Goal: Task Accomplishment & Management: Use online tool/utility

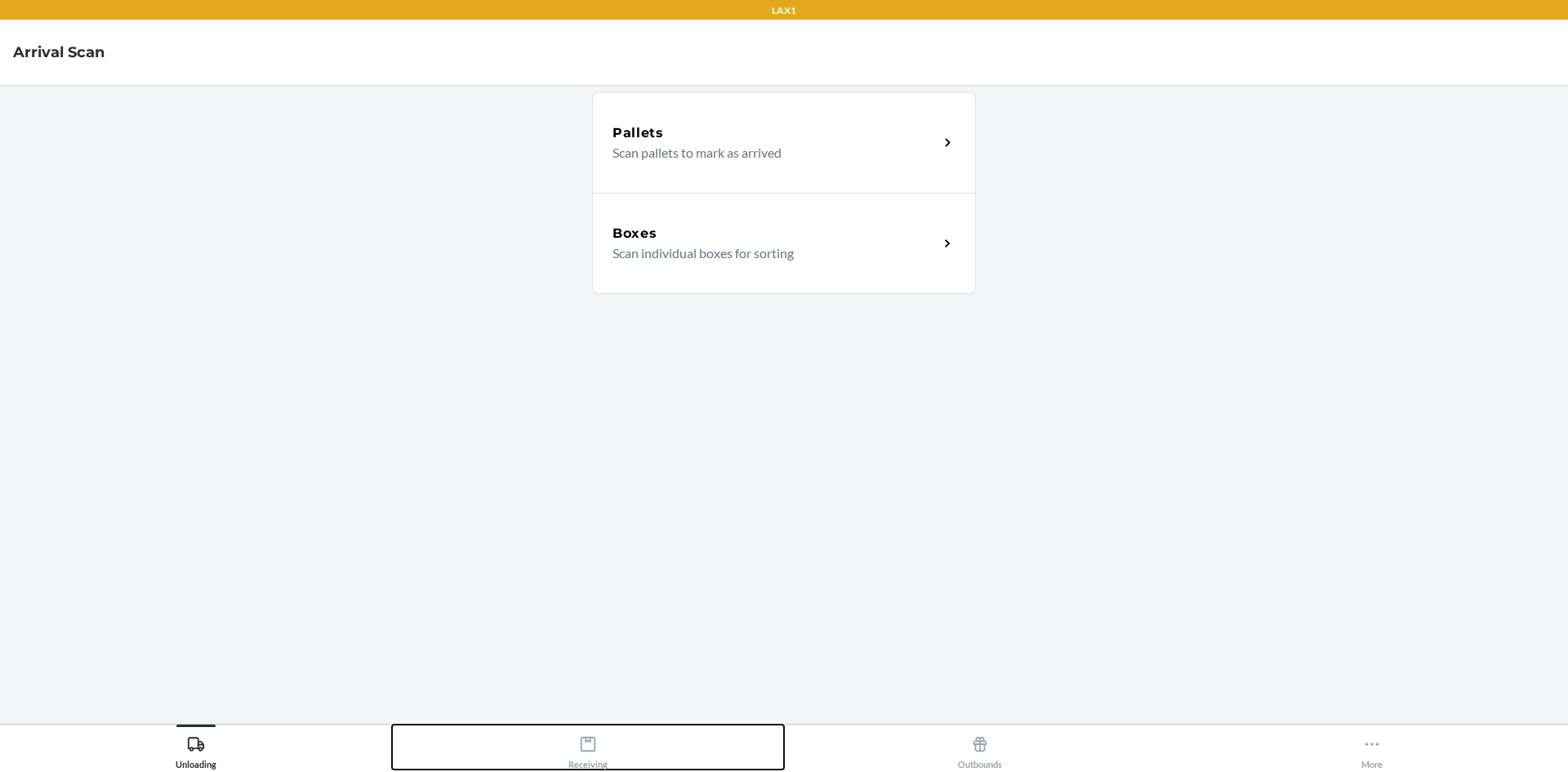
click at [586, 745] on icon at bounding box center [587, 744] width 18 height 18
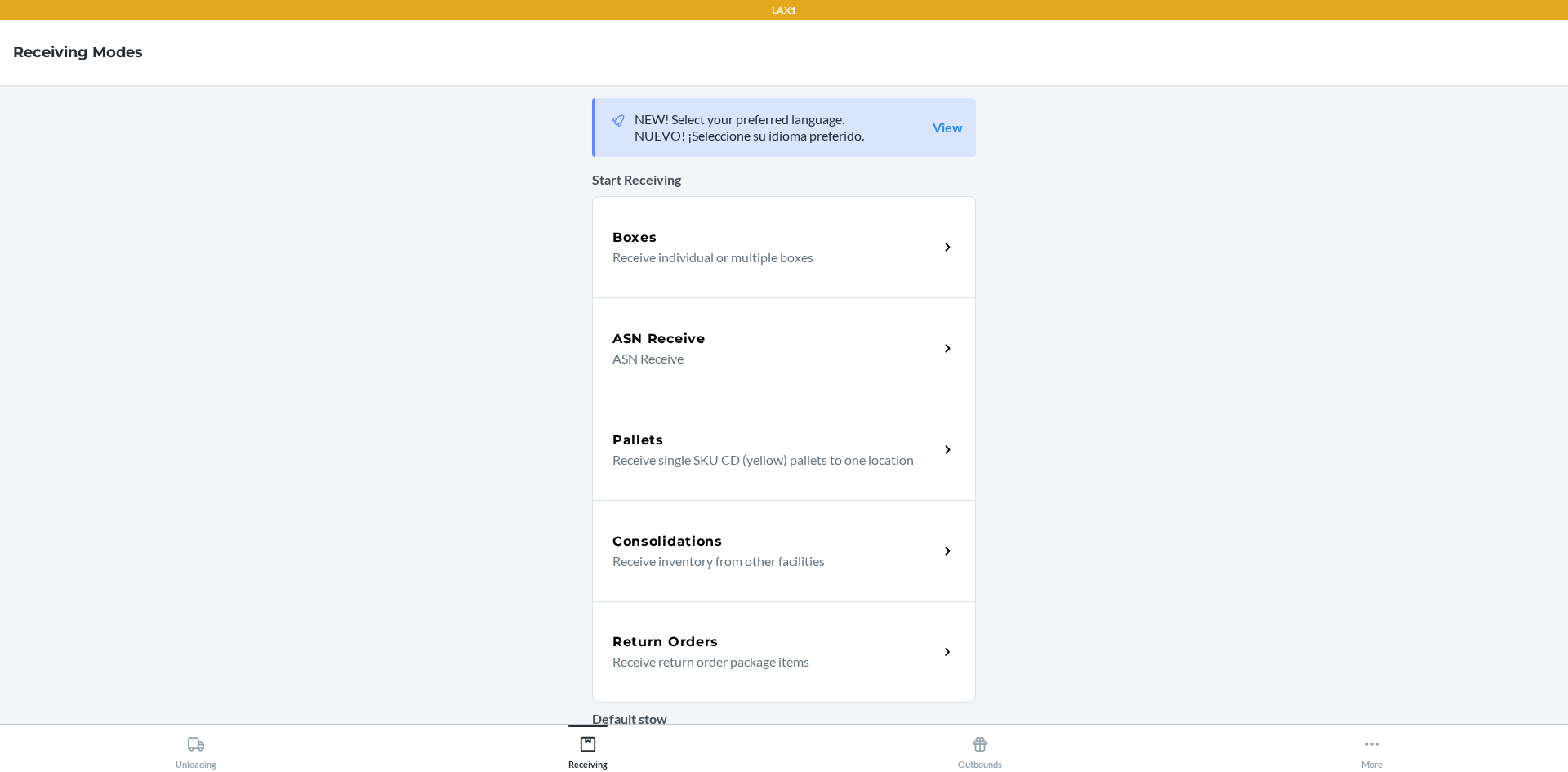
click at [704, 644] on h5 "Return Orders" at bounding box center [666, 641] width 106 height 20
click at [908, 655] on p "Receive return order package items" at bounding box center [769, 661] width 312 height 20
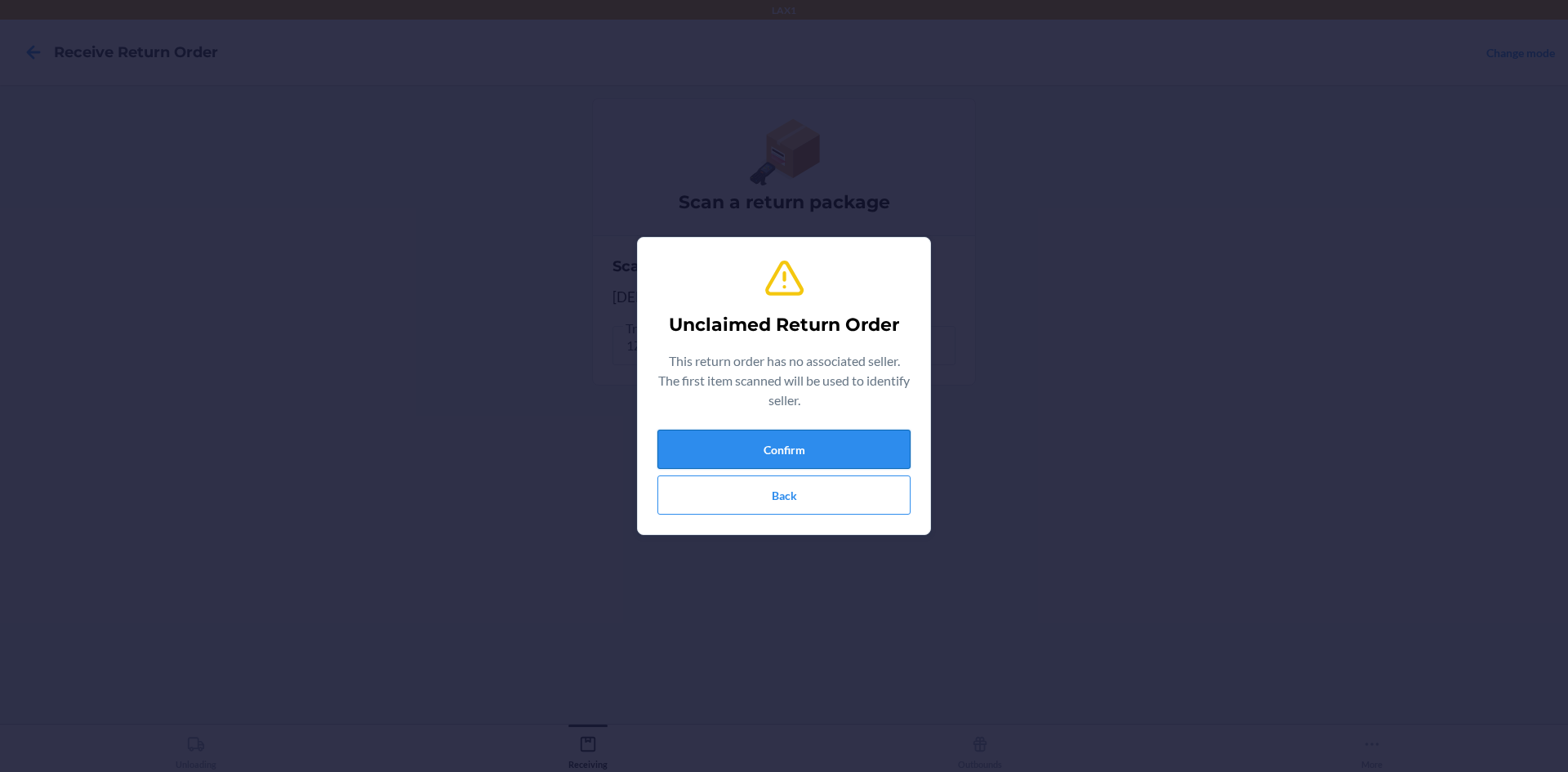
click at [747, 449] on button "Confirm" at bounding box center [783, 449] width 253 height 39
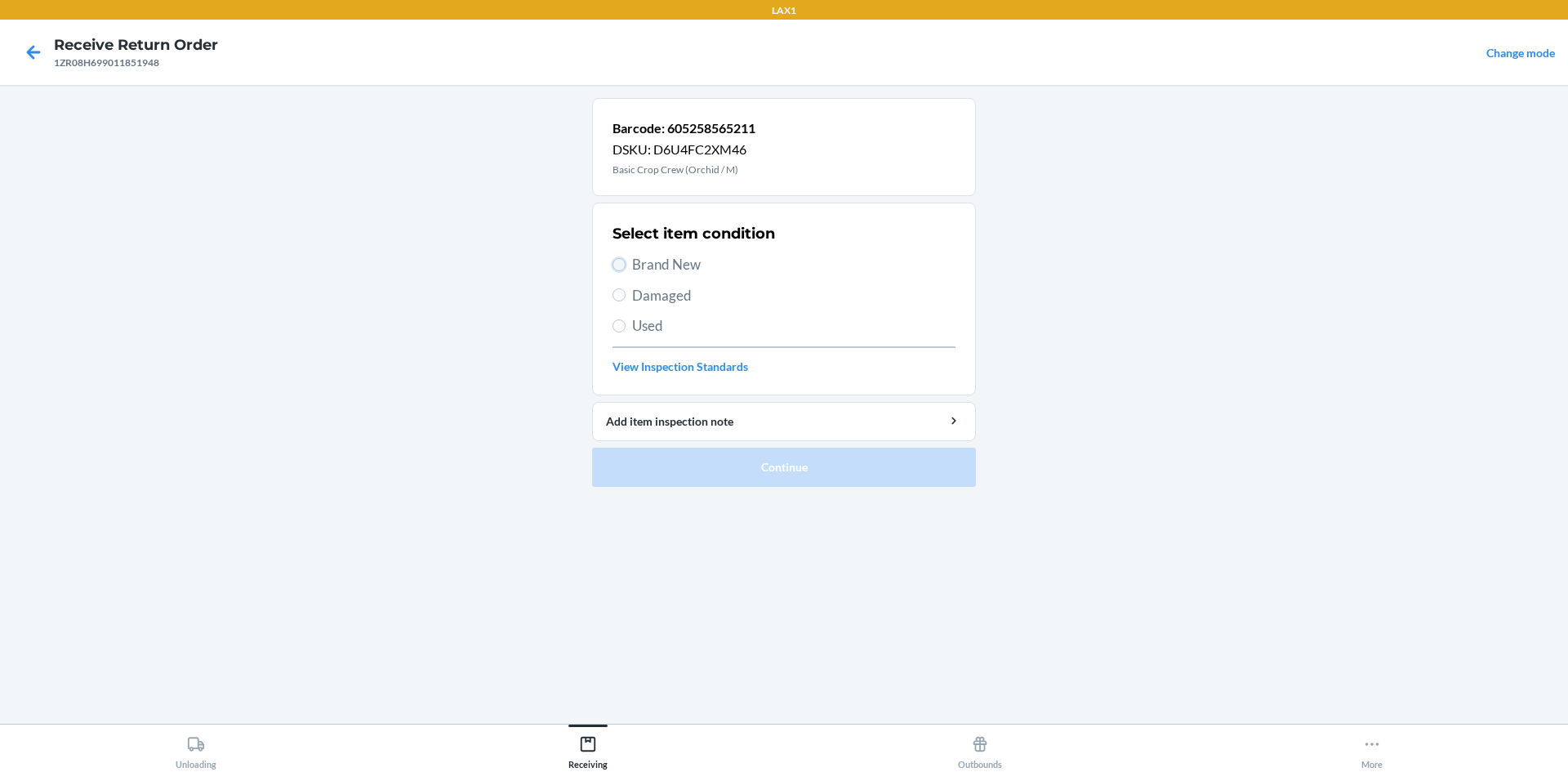
click at [620, 262] on input "Brand New" at bounding box center [619, 265] width 13 height 13
radio input "true"
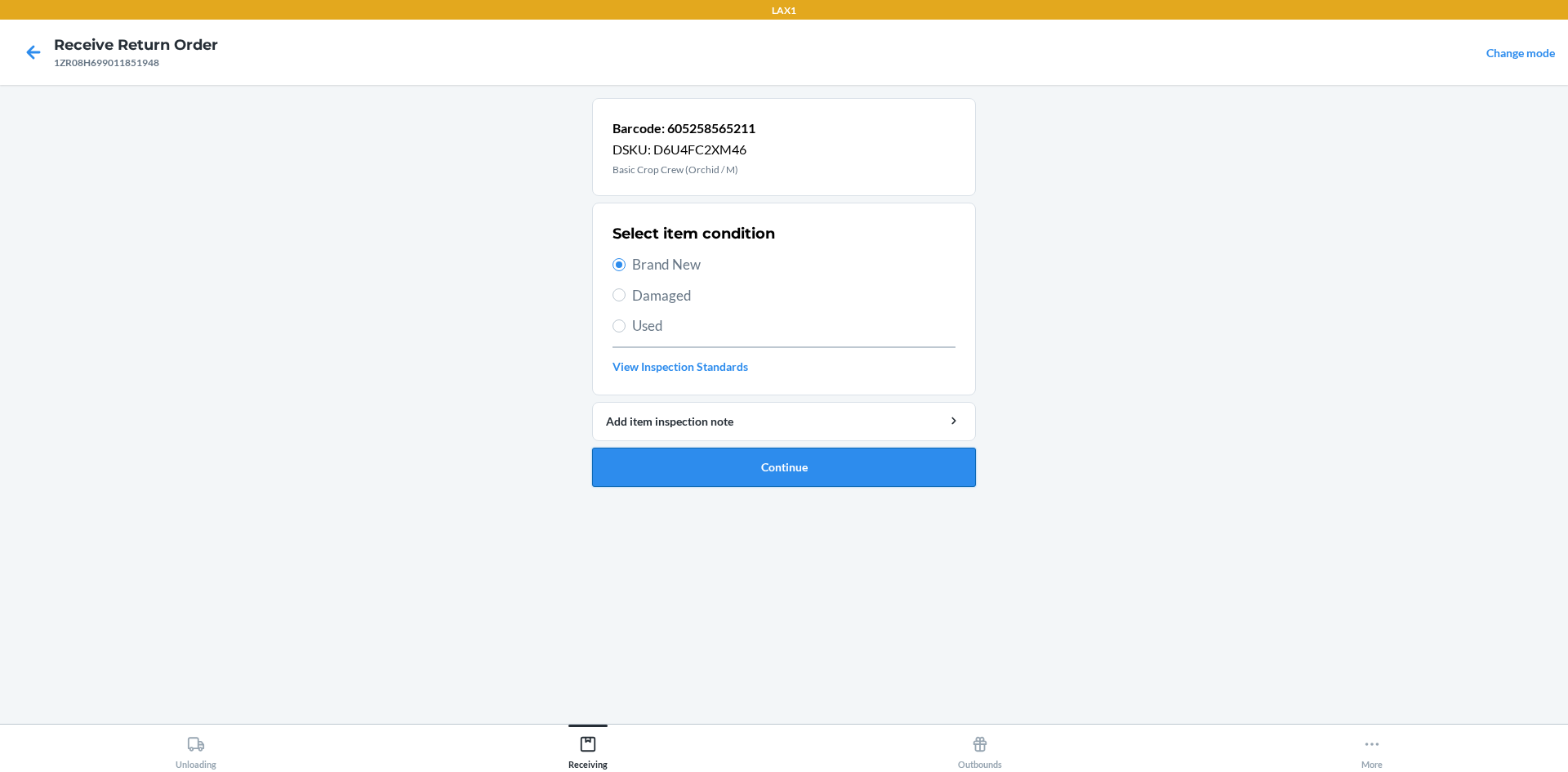
click at [785, 471] on button "Continue" at bounding box center [783, 467] width 383 height 39
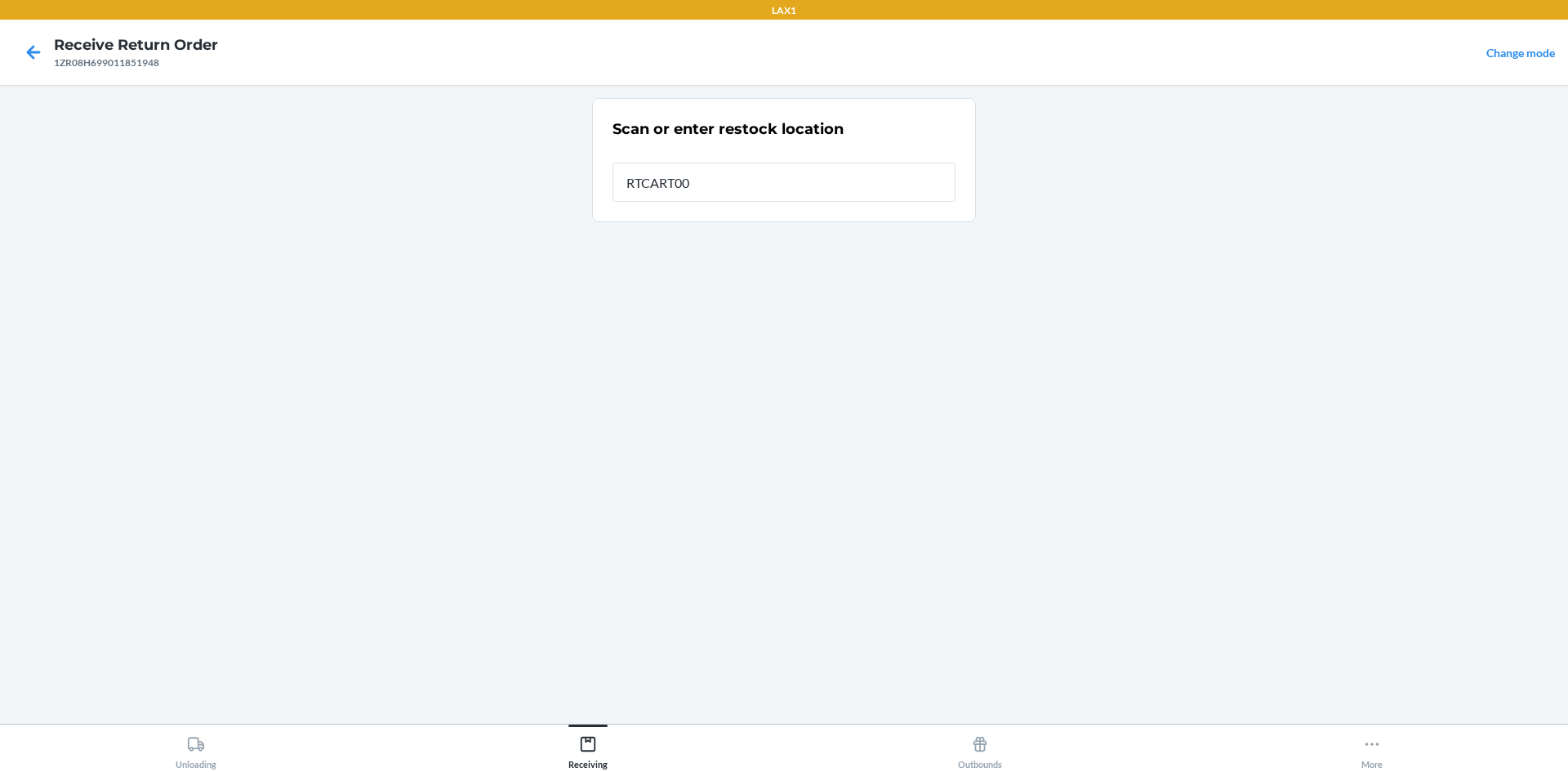
type input "RTCART003"
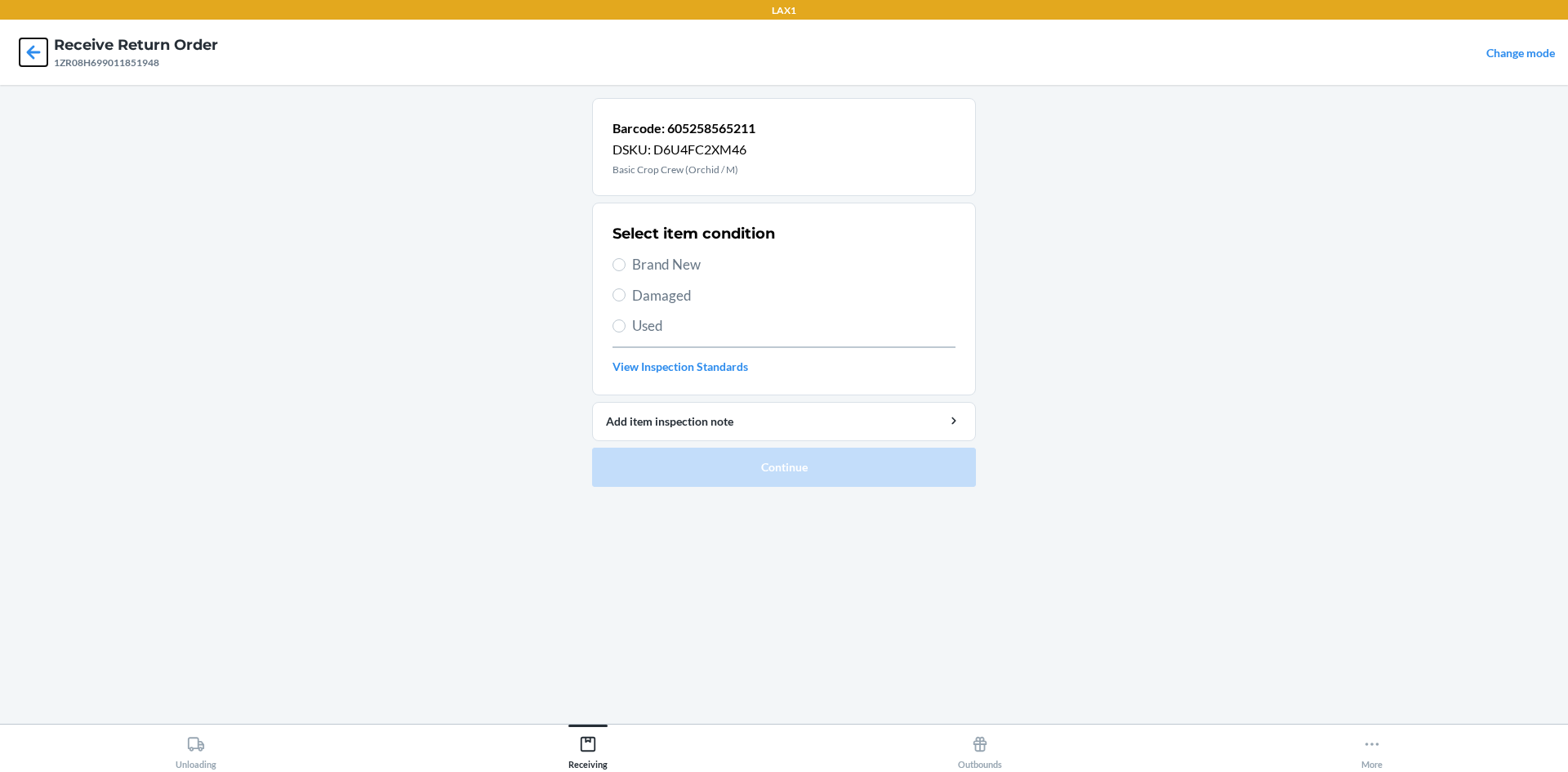
click at [43, 47] on icon at bounding box center [33, 52] width 27 height 27
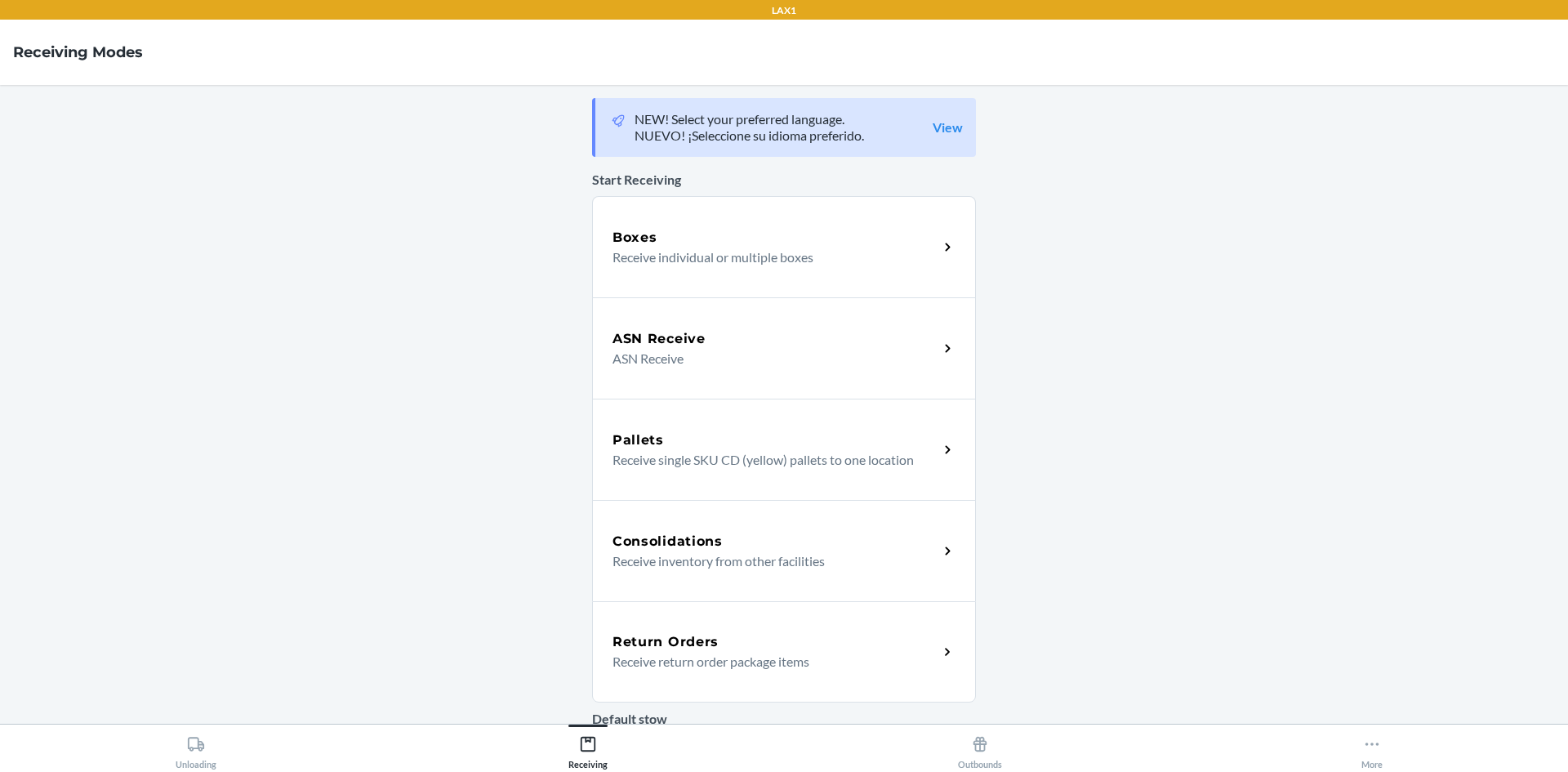
click at [925, 659] on div "Return Orders Receive return order package items" at bounding box center [775, 651] width 326 height 39
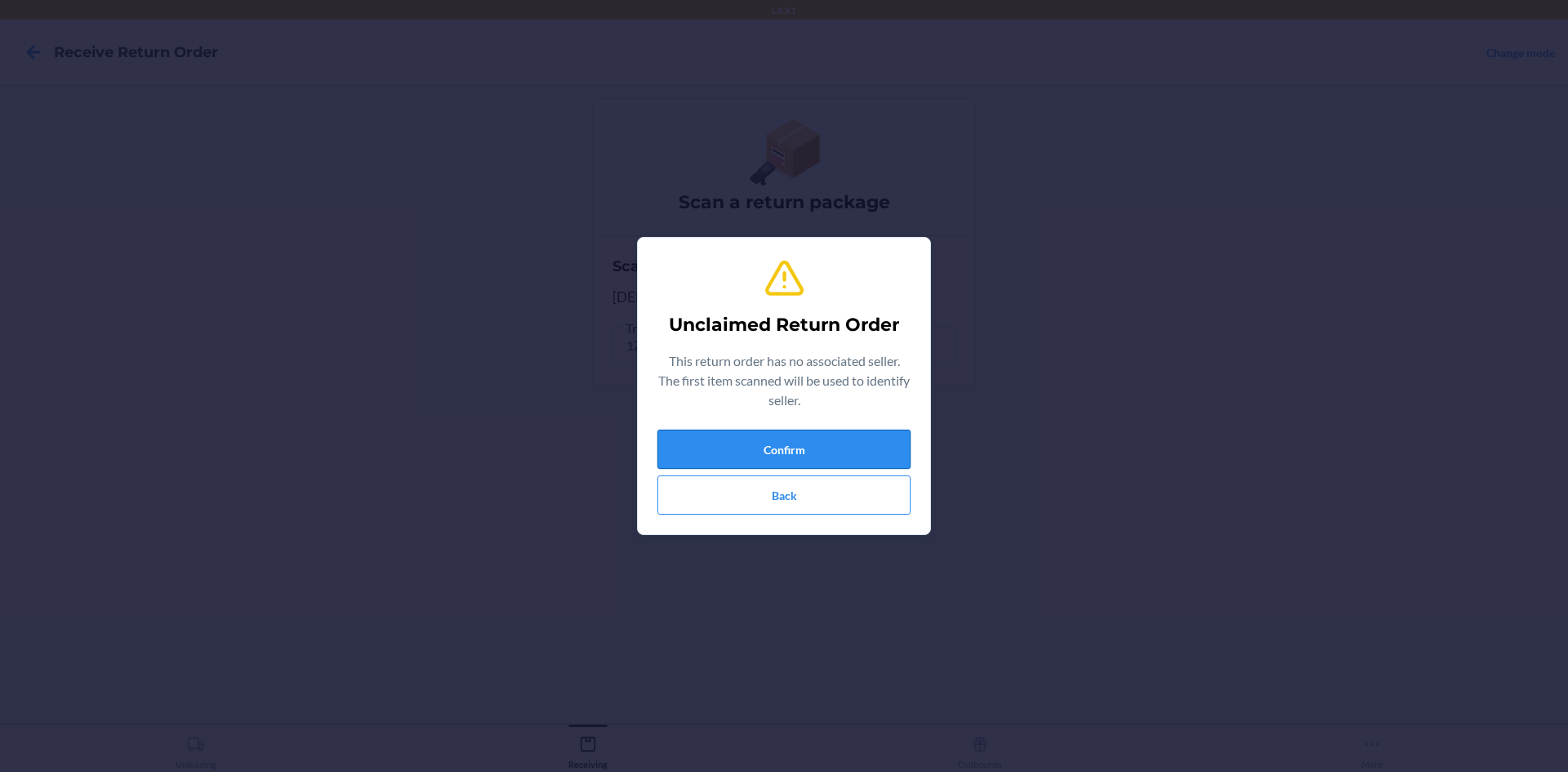
click at [847, 446] on button "Confirm" at bounding box center [783, 449] width 253 height 39
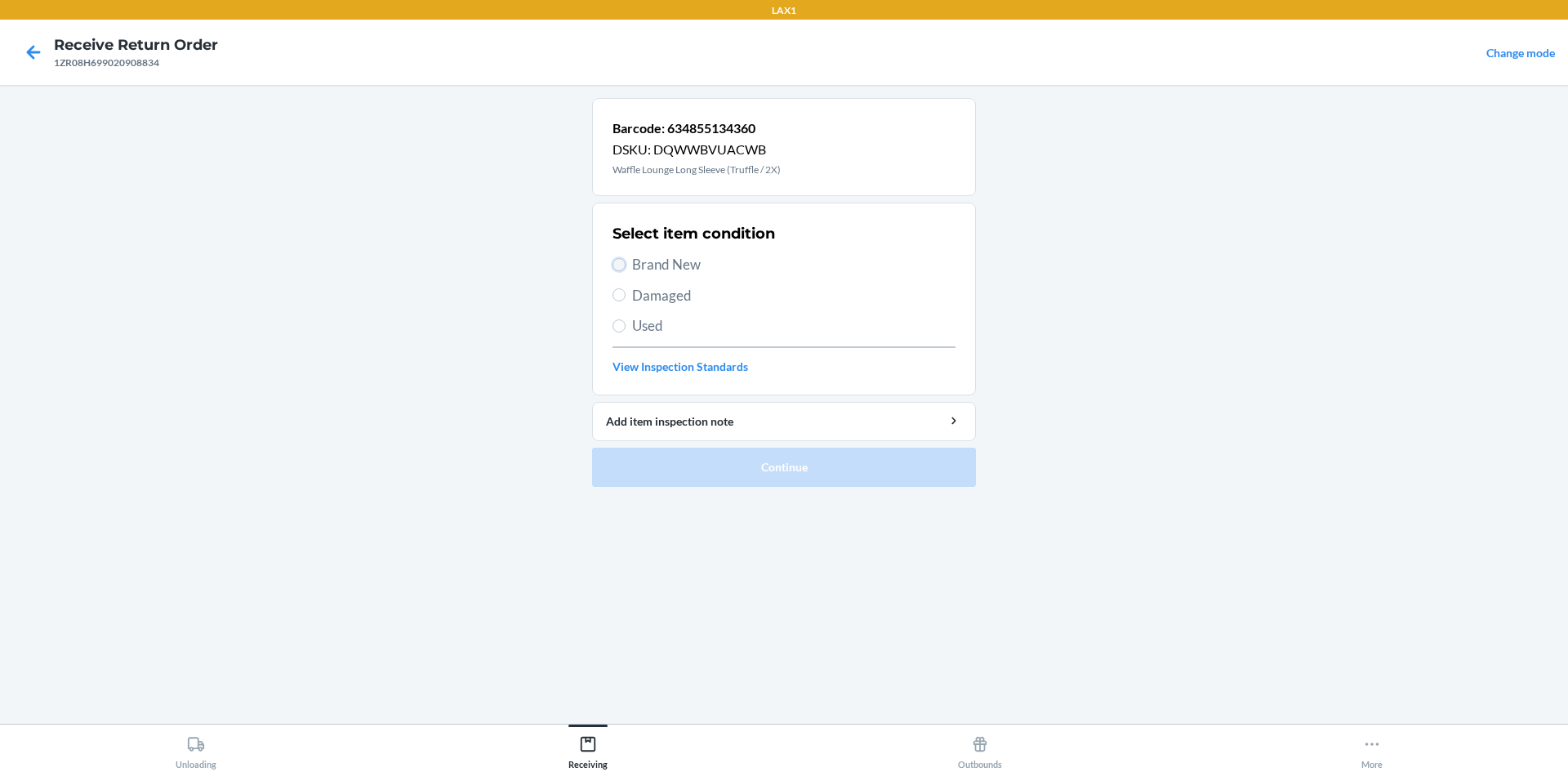
click at [624, 269] on input "Brand New" at bounding box center [619, 265] width 13 height 13
radio input "true"
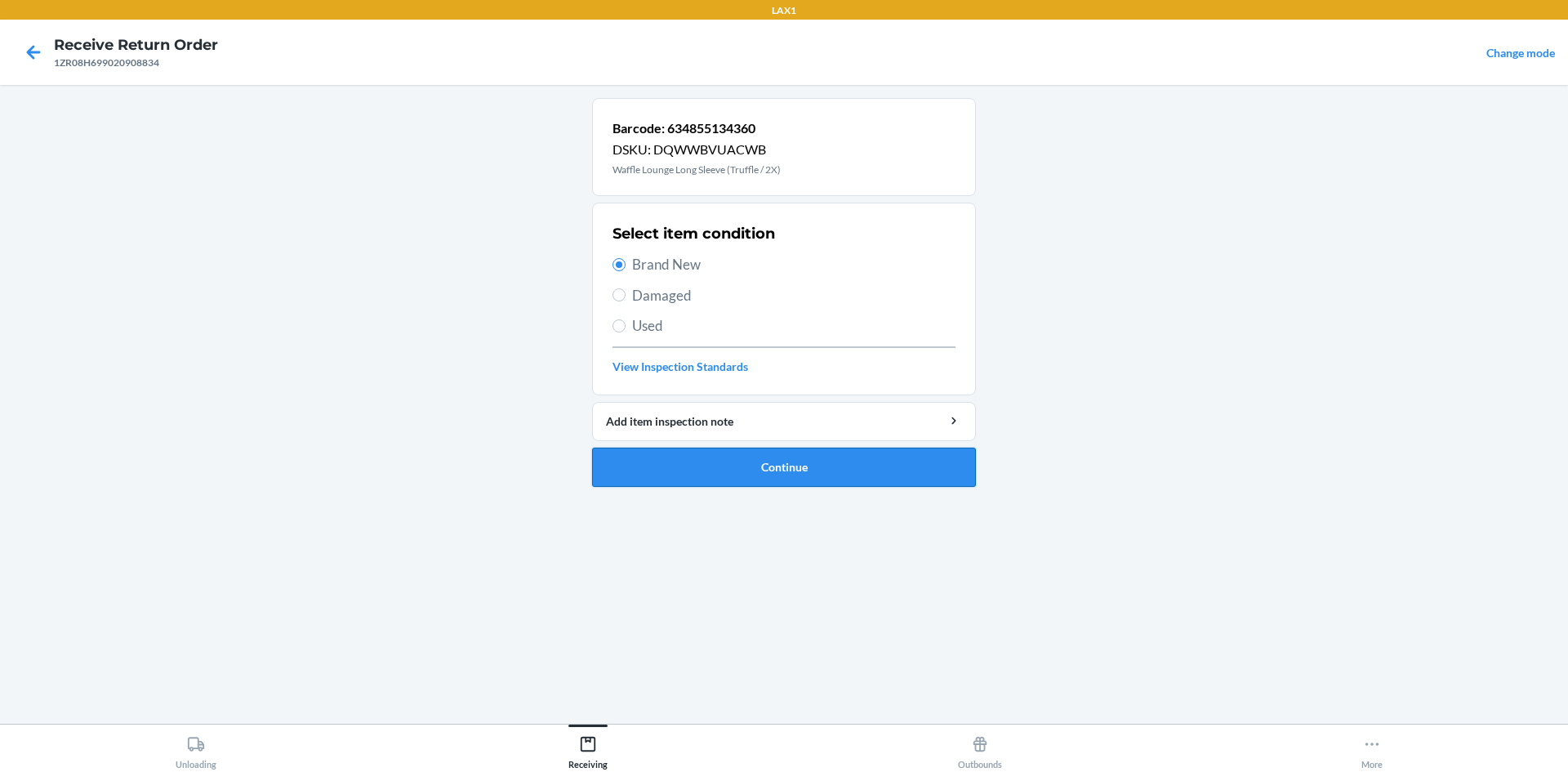
click at [762, 458] on button "Continue" at bounding box center [783, 467] width 383 height 39
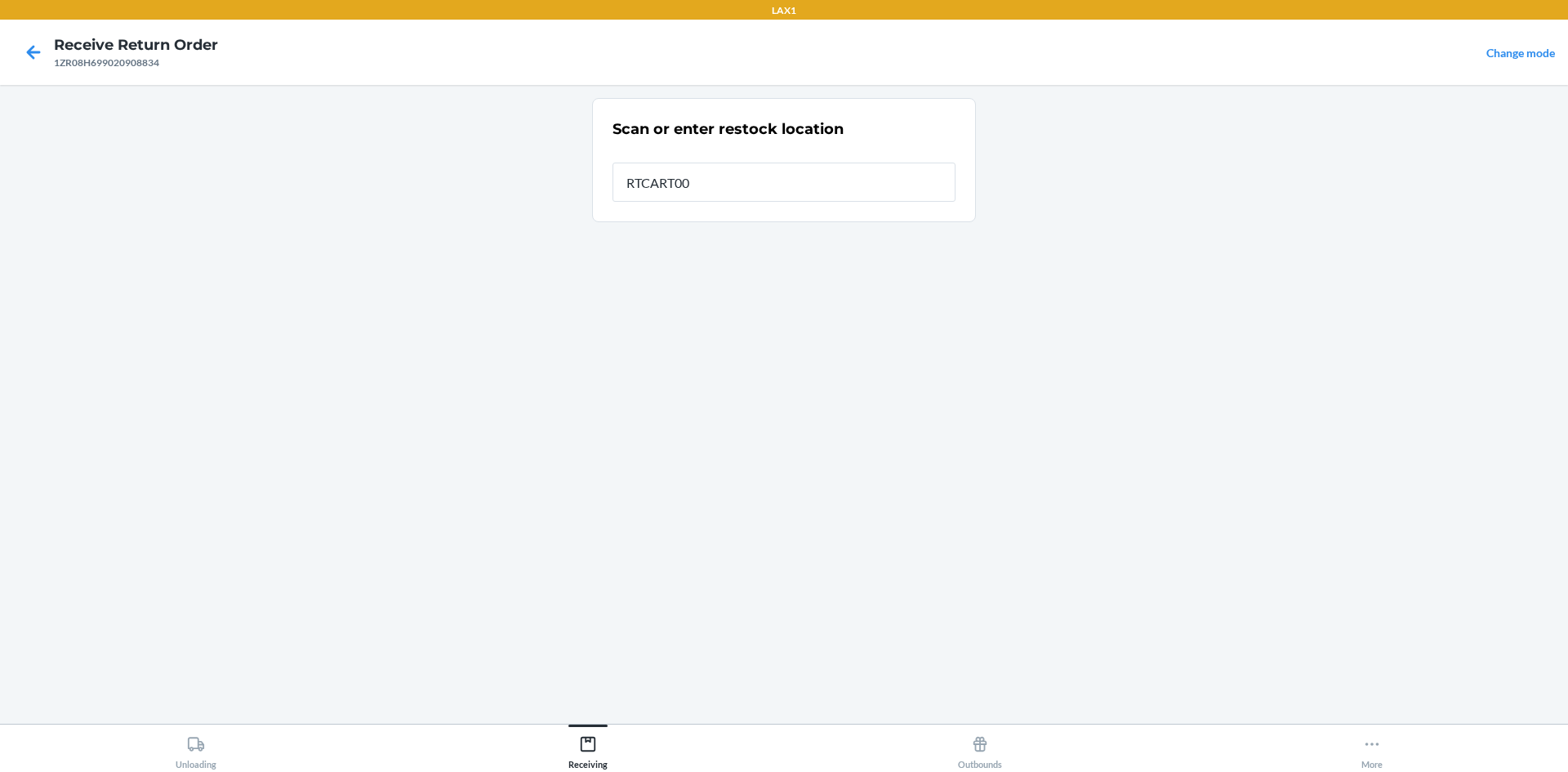
type input "RTCART003"
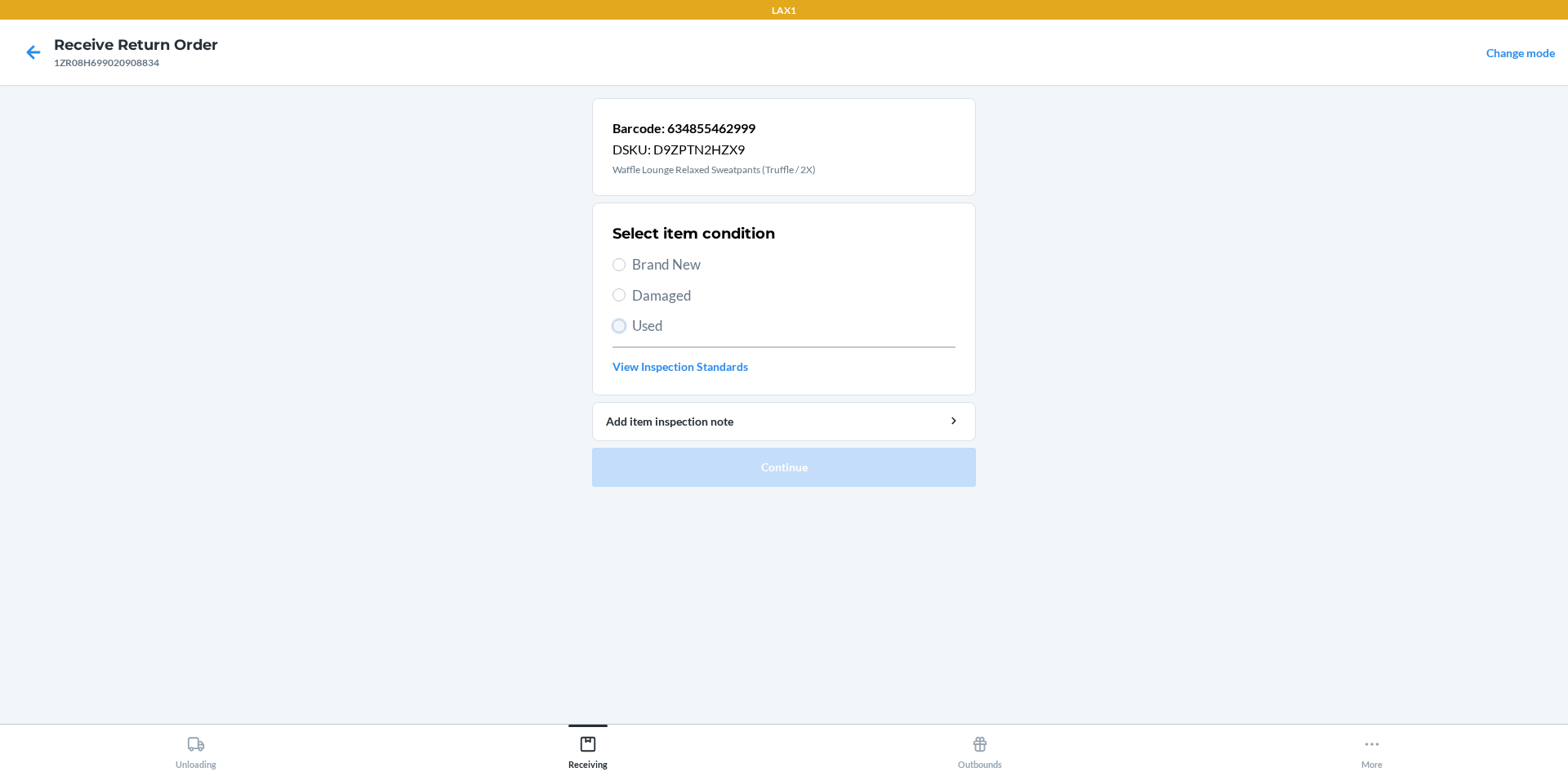
click at [622, 330] on input "Used" at bounding box center [619, 326] width 13 height 13
radio input "true"
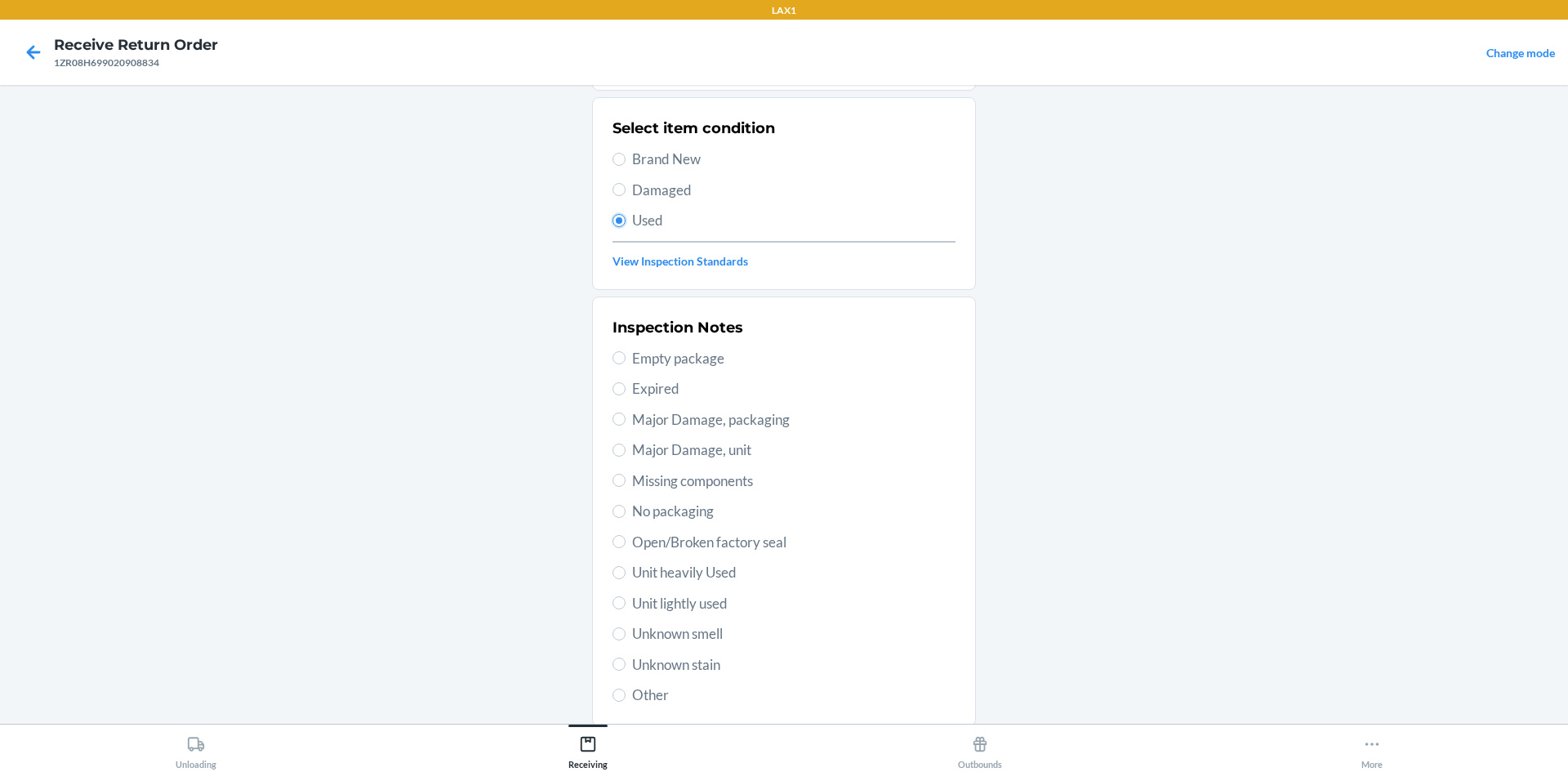
scroll to position [212, 0]
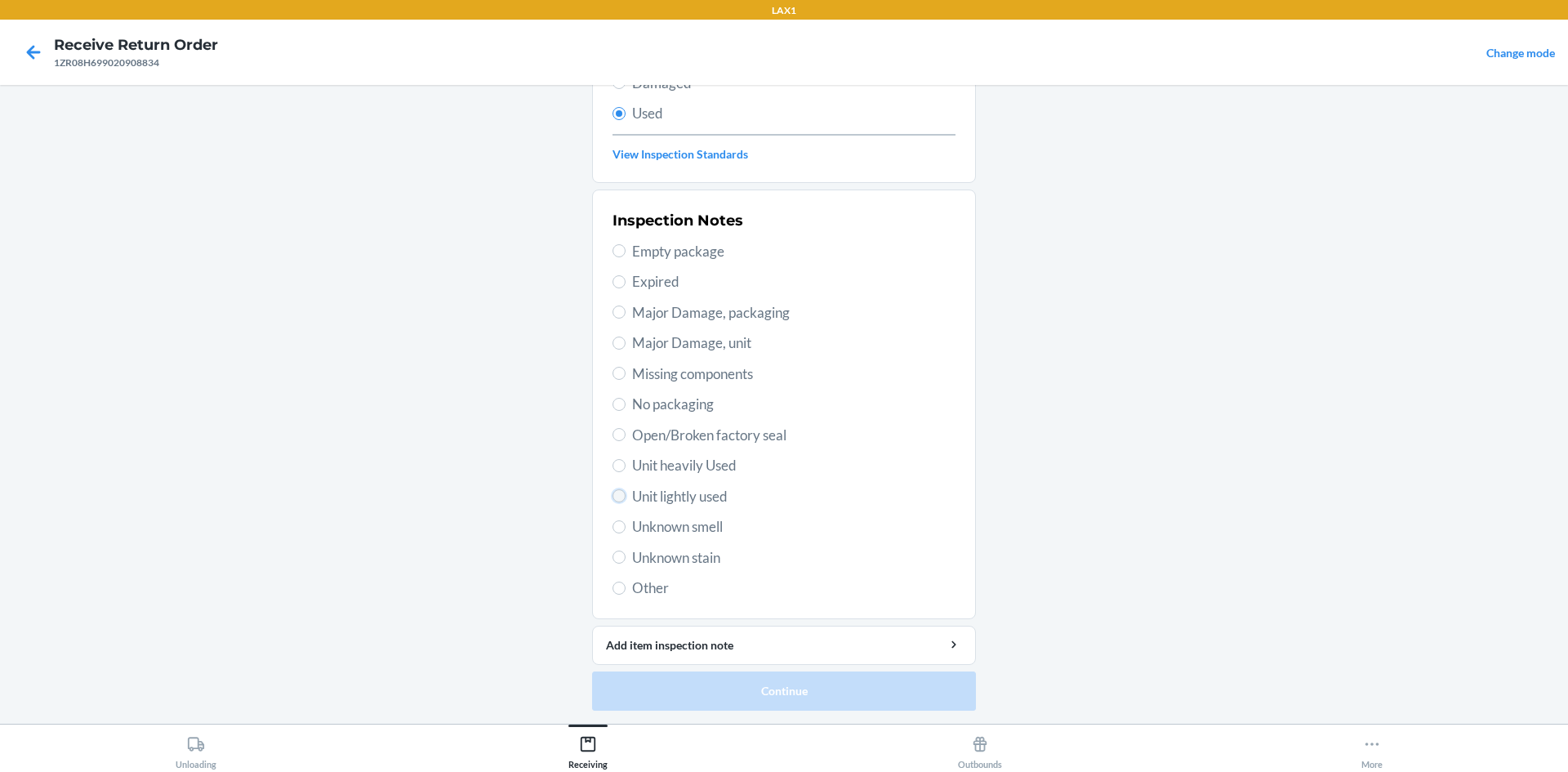
click at [613, 500] on input "Unit lightly used" at bounding box center [619, 496] width 13 height 13
radio input "true"
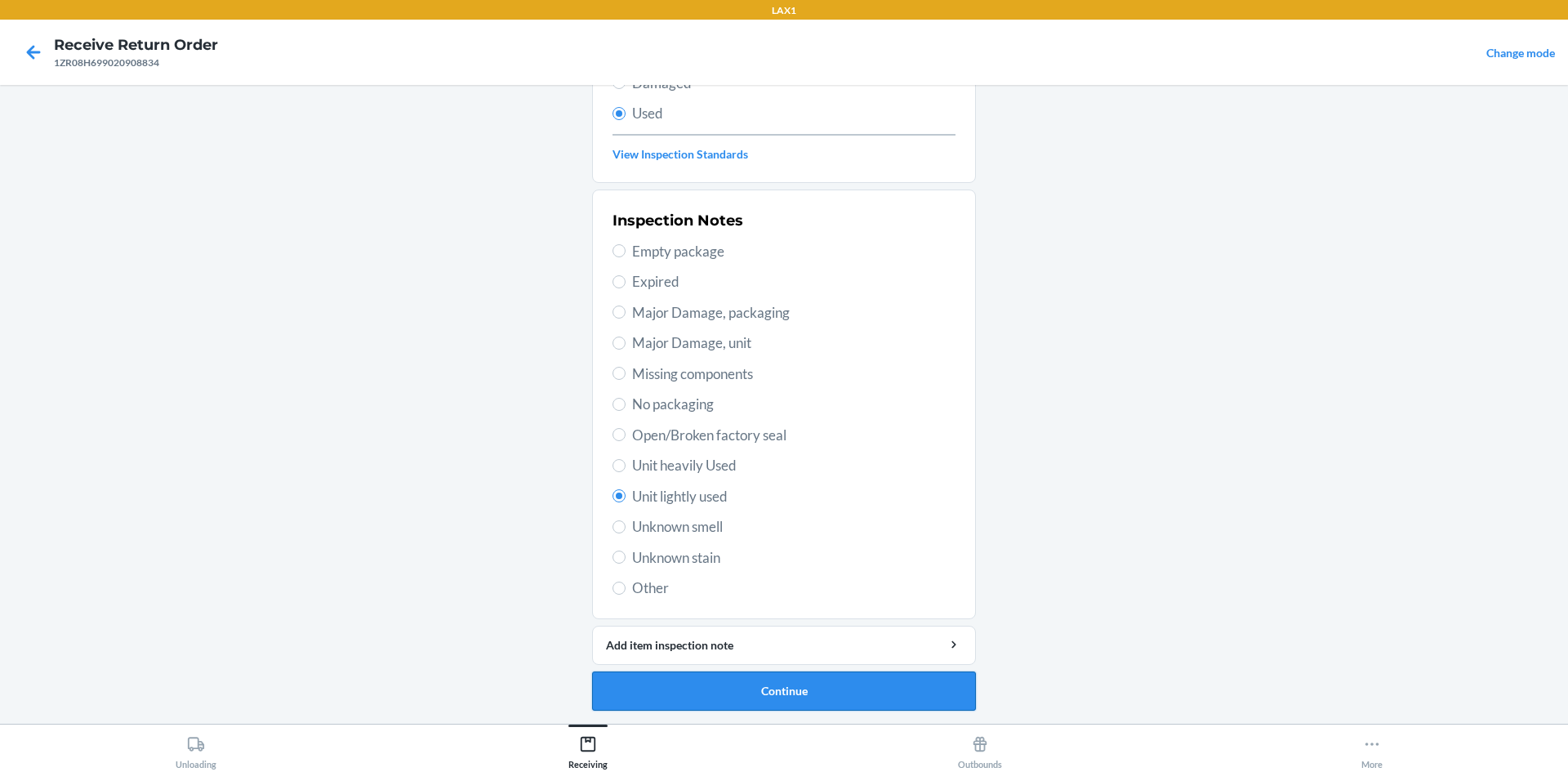
click at [858, 697] on button "Continue" at bounding box center [783, 691] width 383 height 39
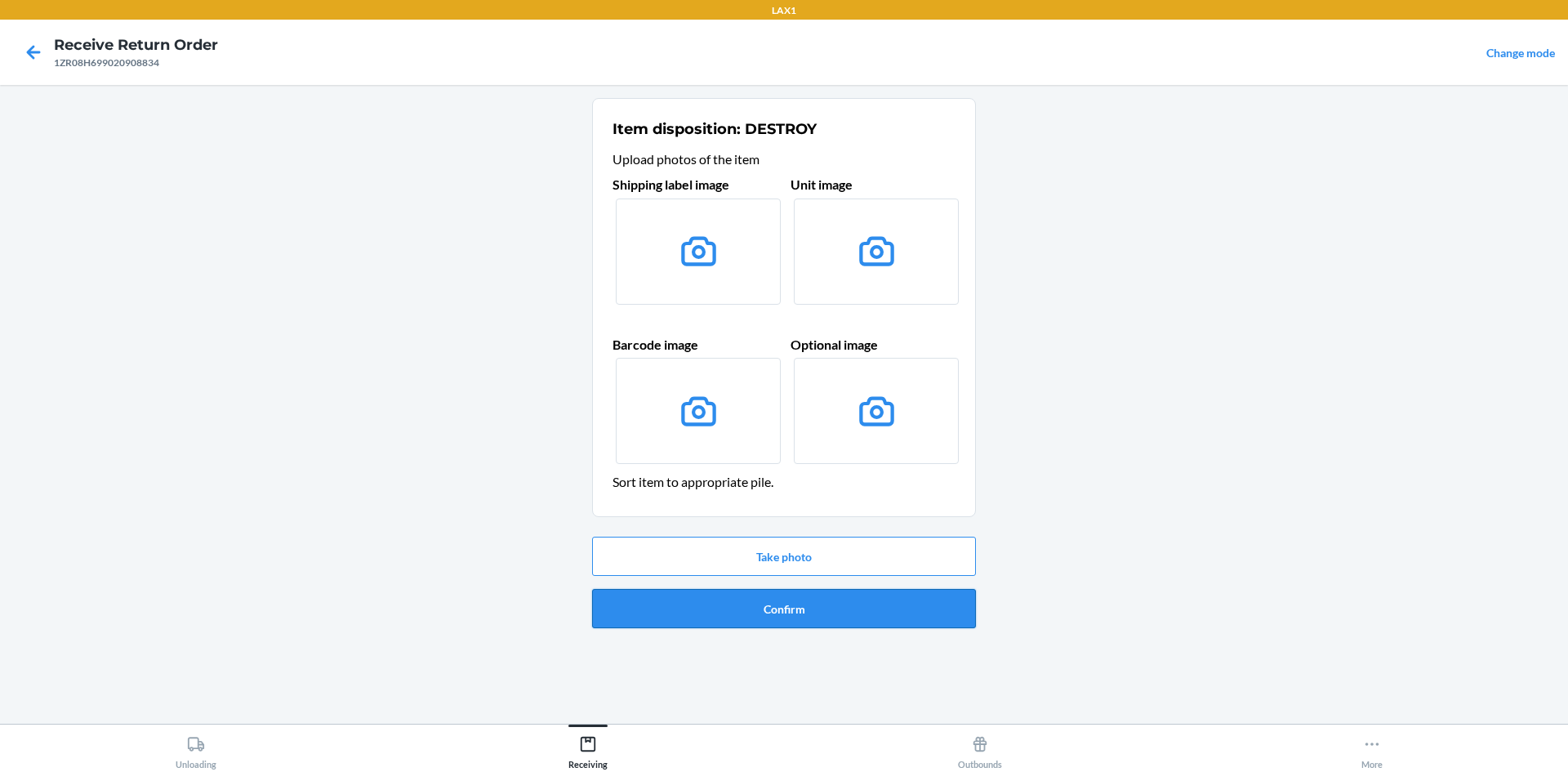
click at [781, 609] on button "Confirm" at bounding box center [783, 608] width 383 height 39
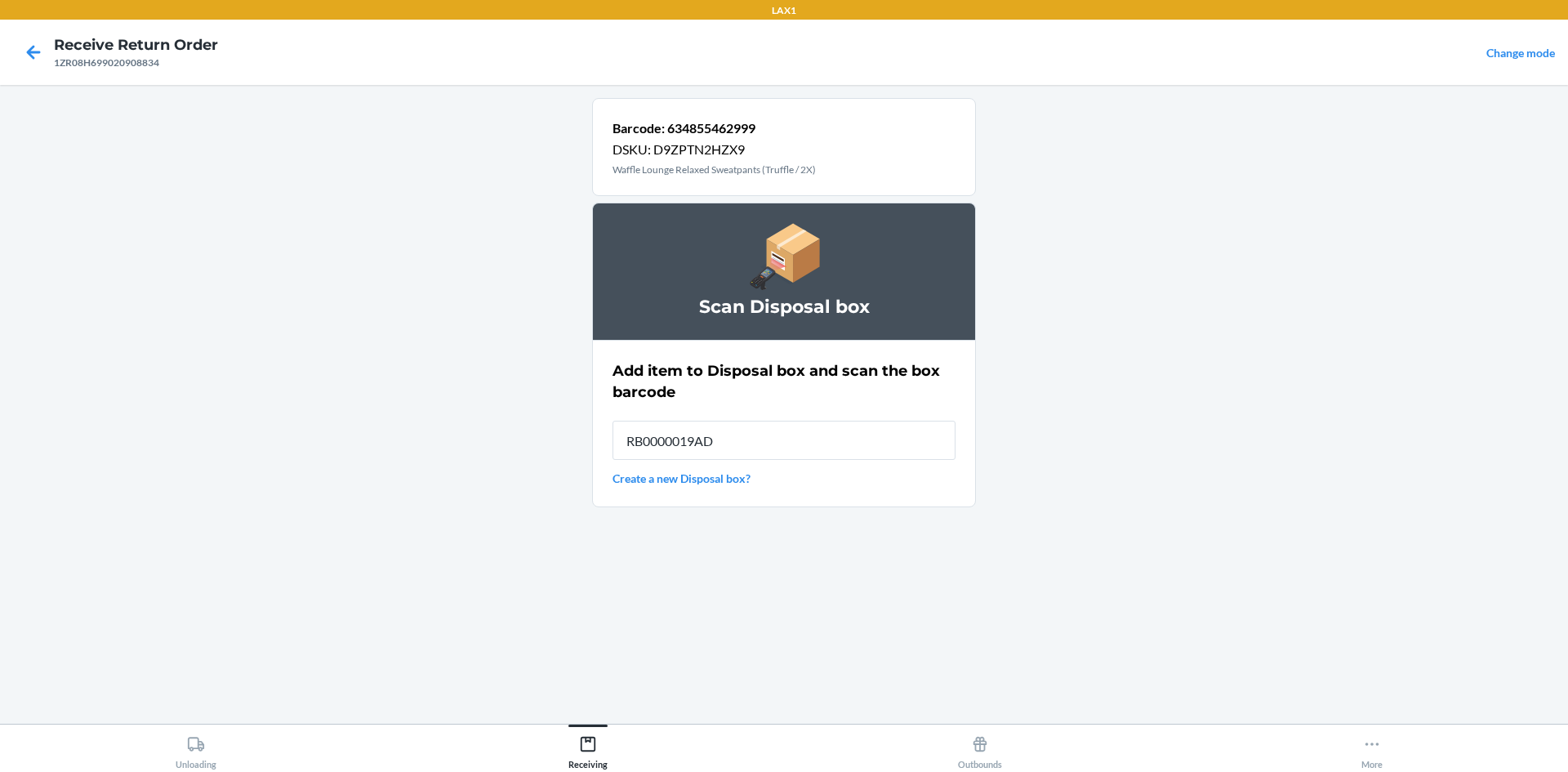
type input "RB0000019AD"
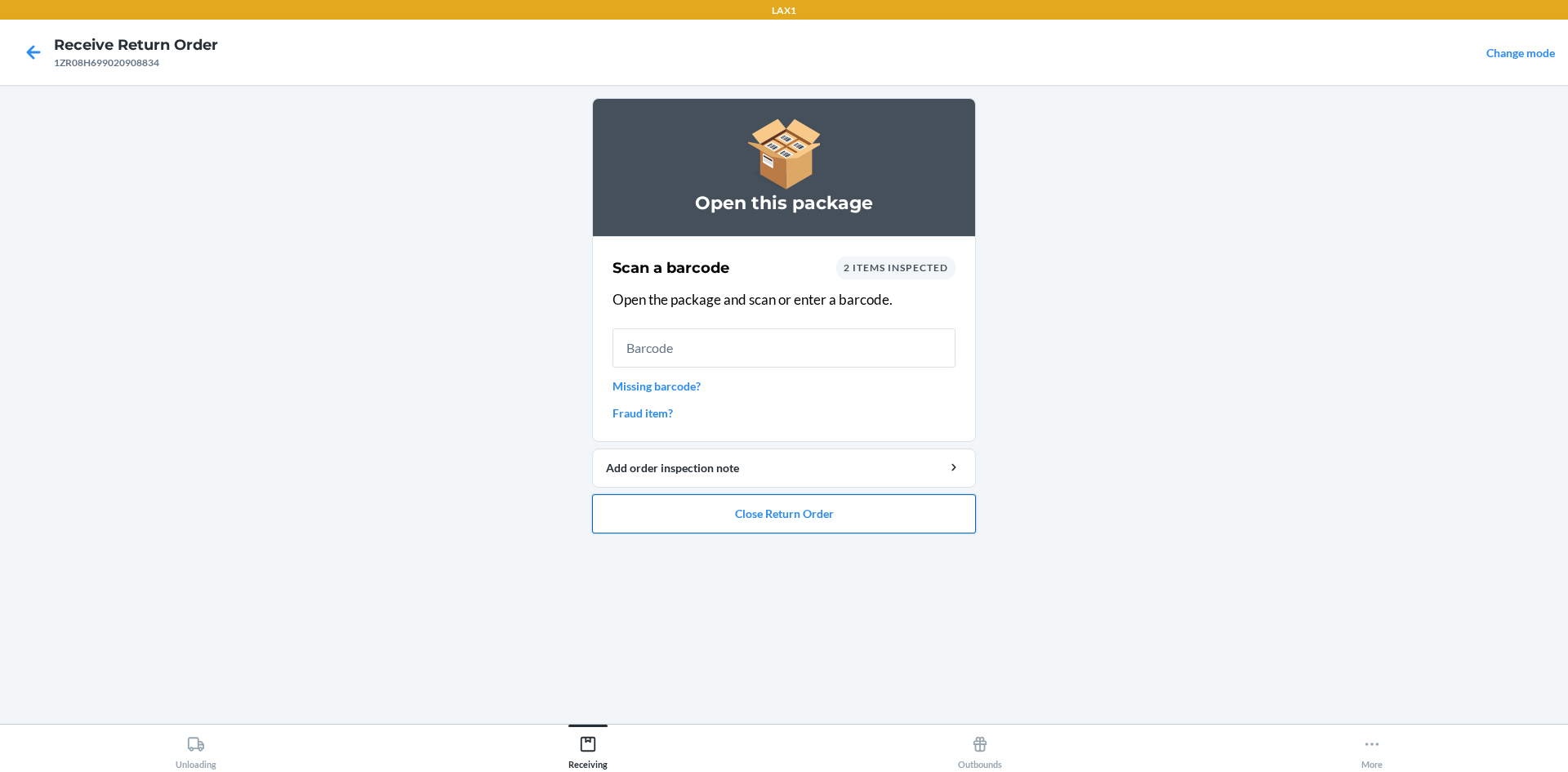
click at [629, 523] on button "Close Return Order" at bounding box center [783, 513] width 383 height 39
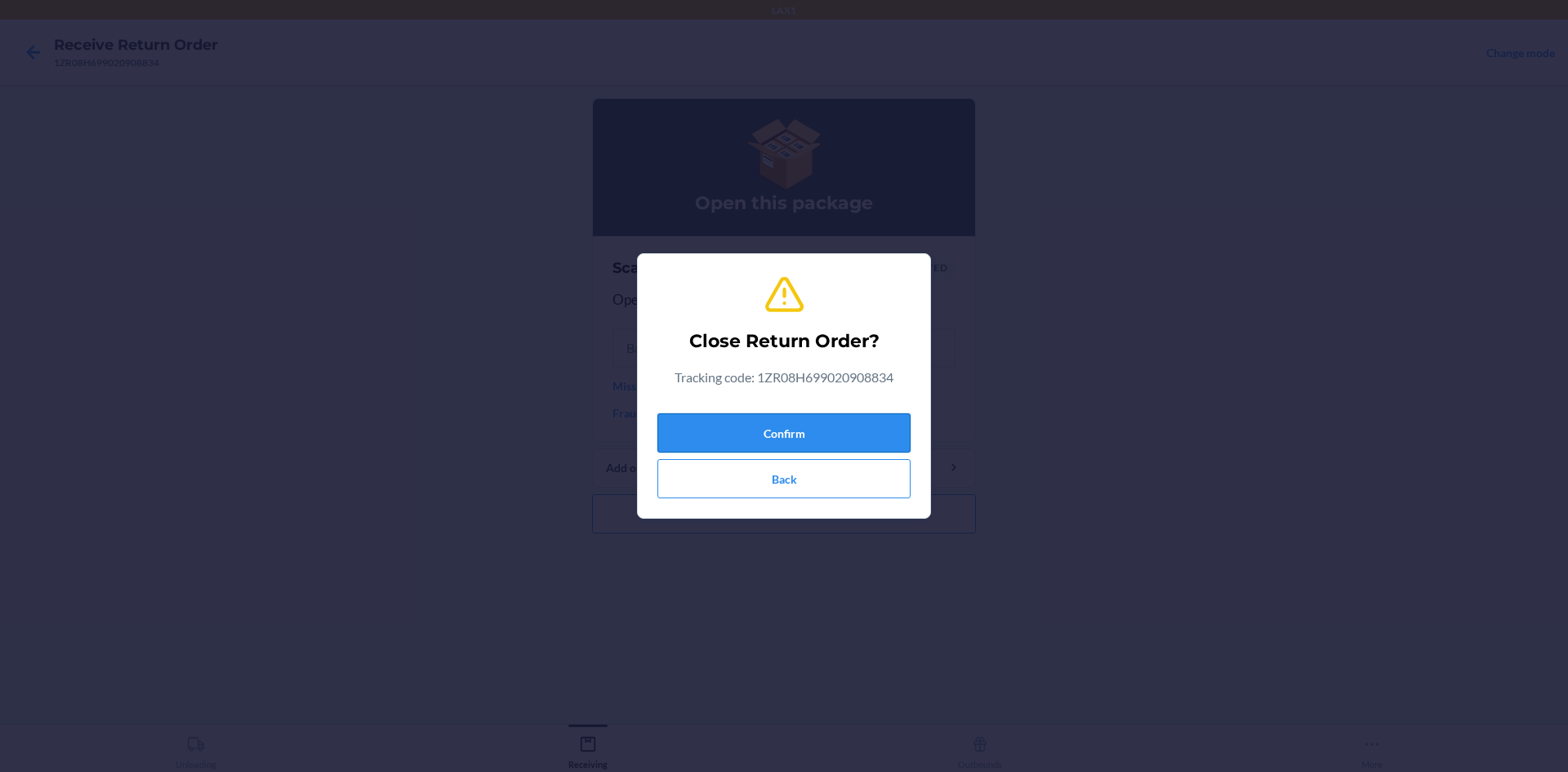
click at [739, 430] on button "Confirm" at bounding box center [783, 432] width 253 height 39
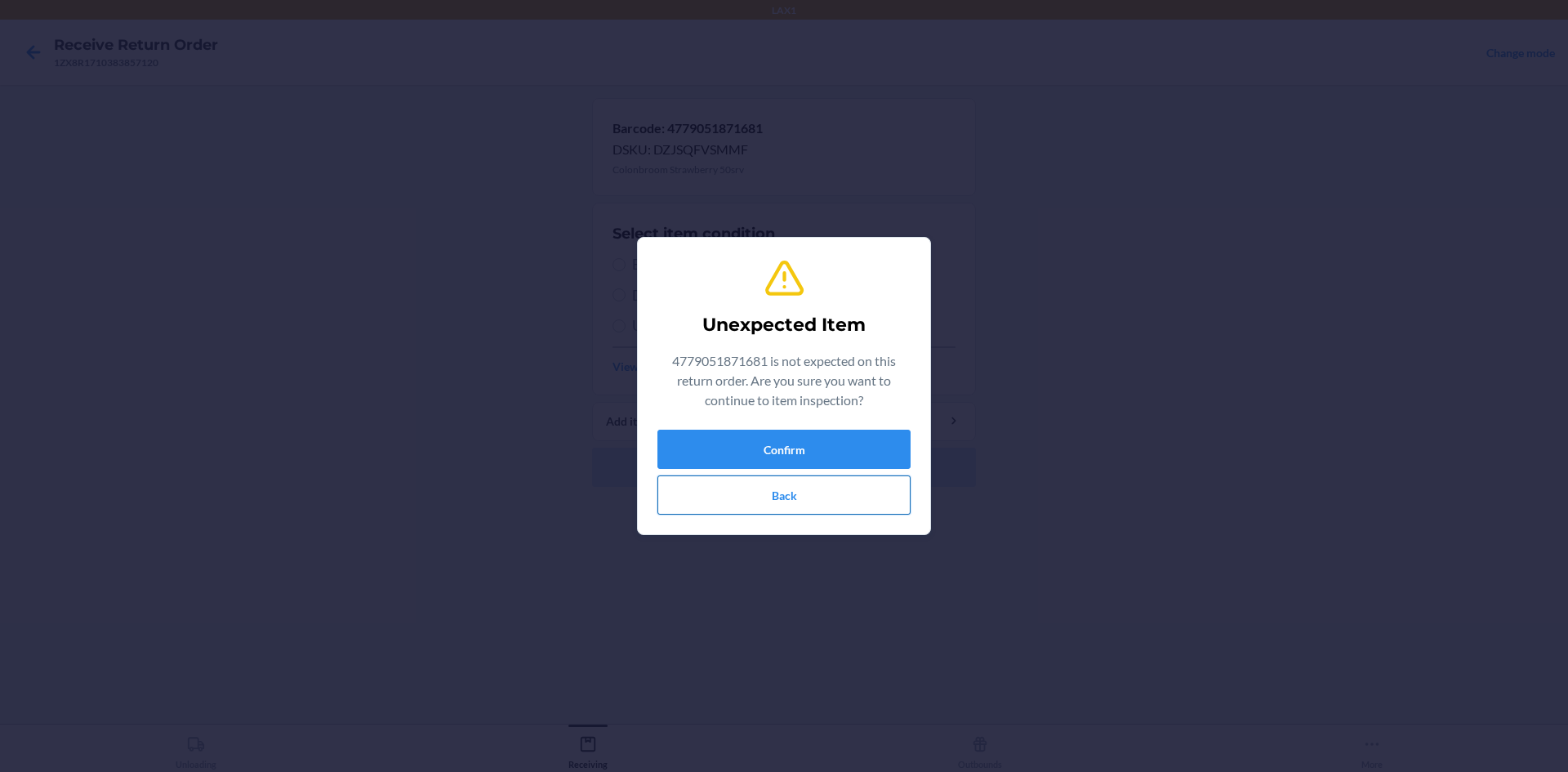
click at [751, 497] on button "Back" at bounding box center [783, 494] width 253 height 39
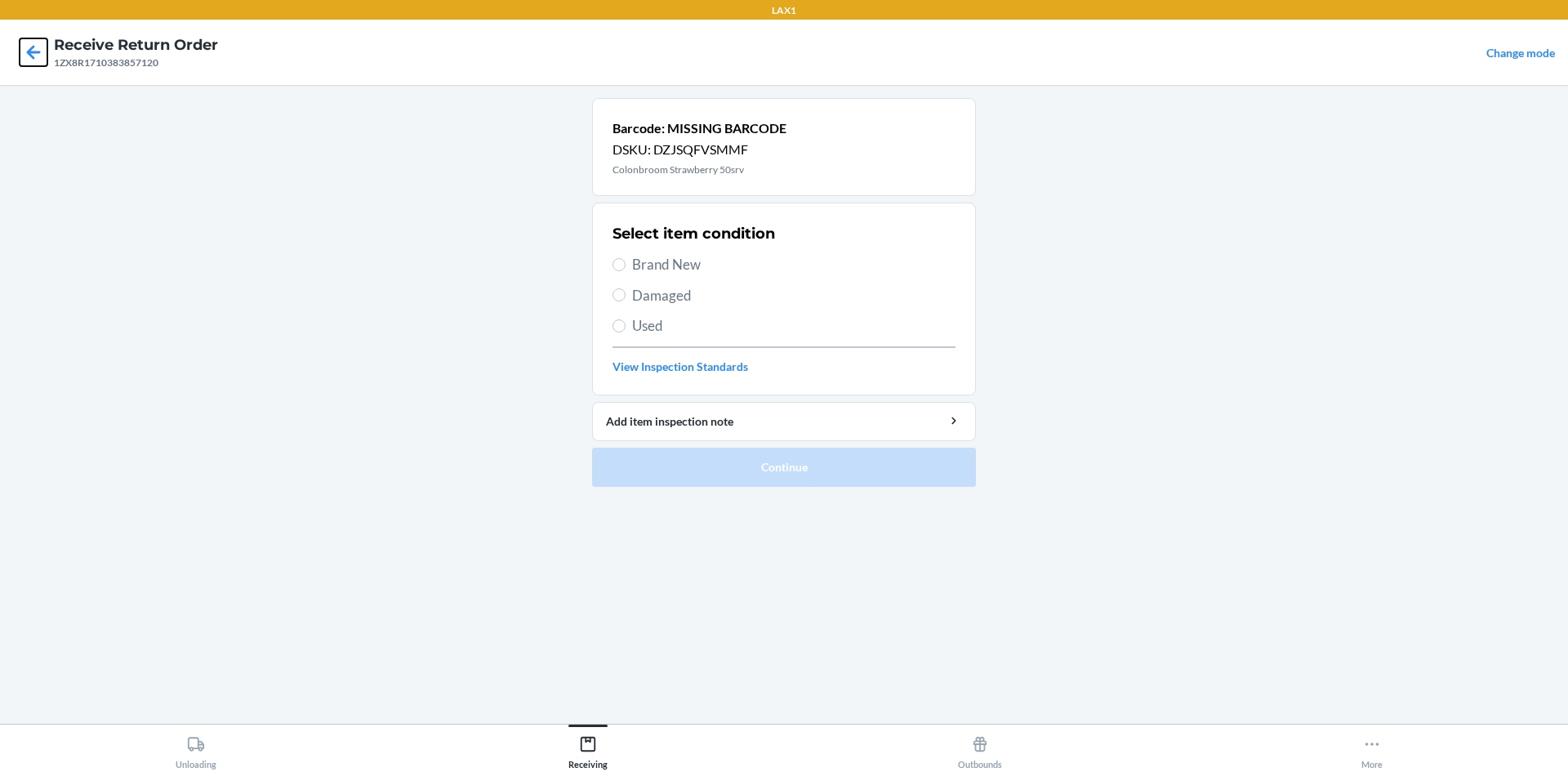
click at [36, 57] on icon at bounding box center [33, 52] width 27 height 27
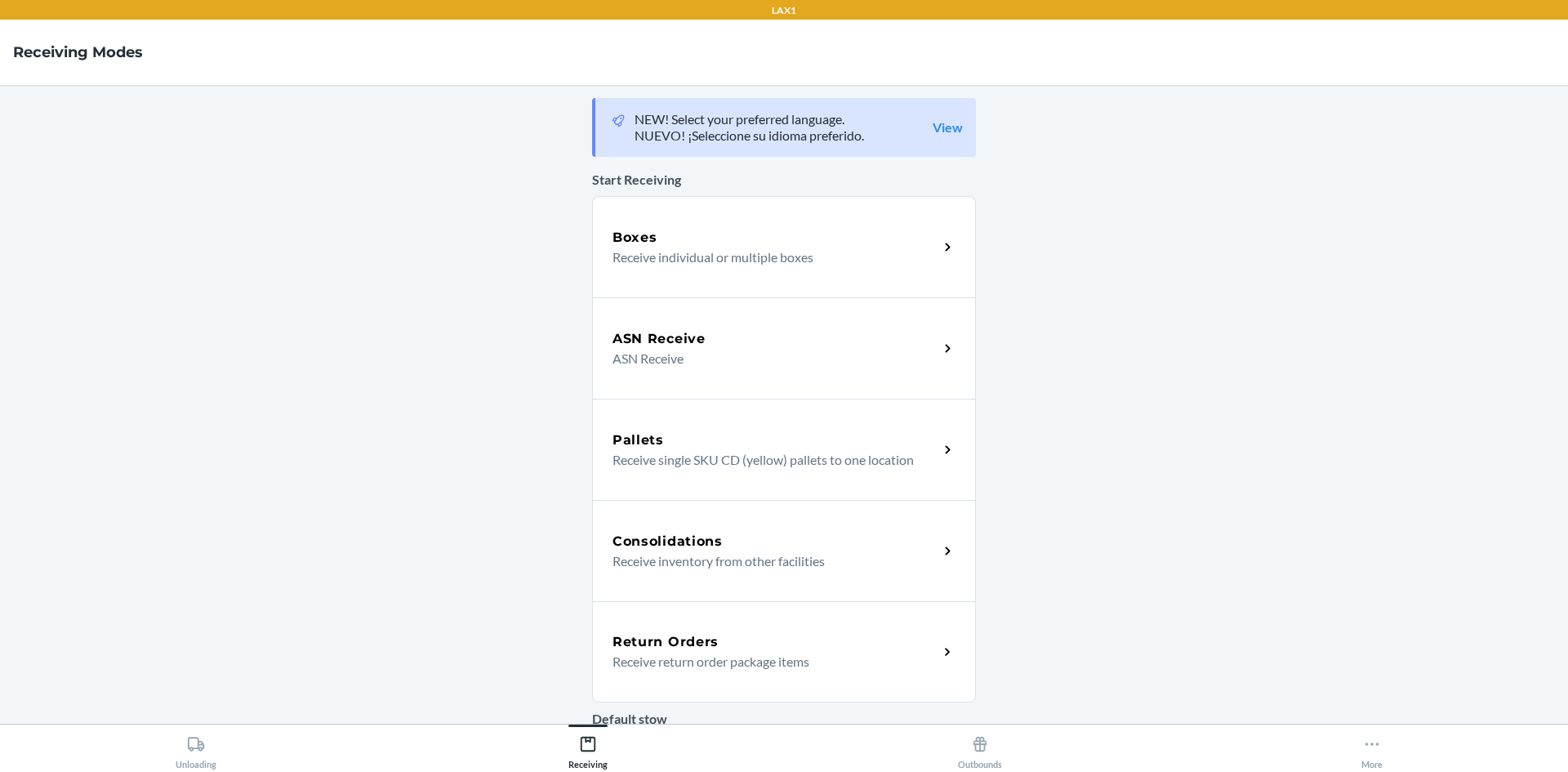
click at [938, 649] on icon at bounding box center [948, 653] width 19 height 19
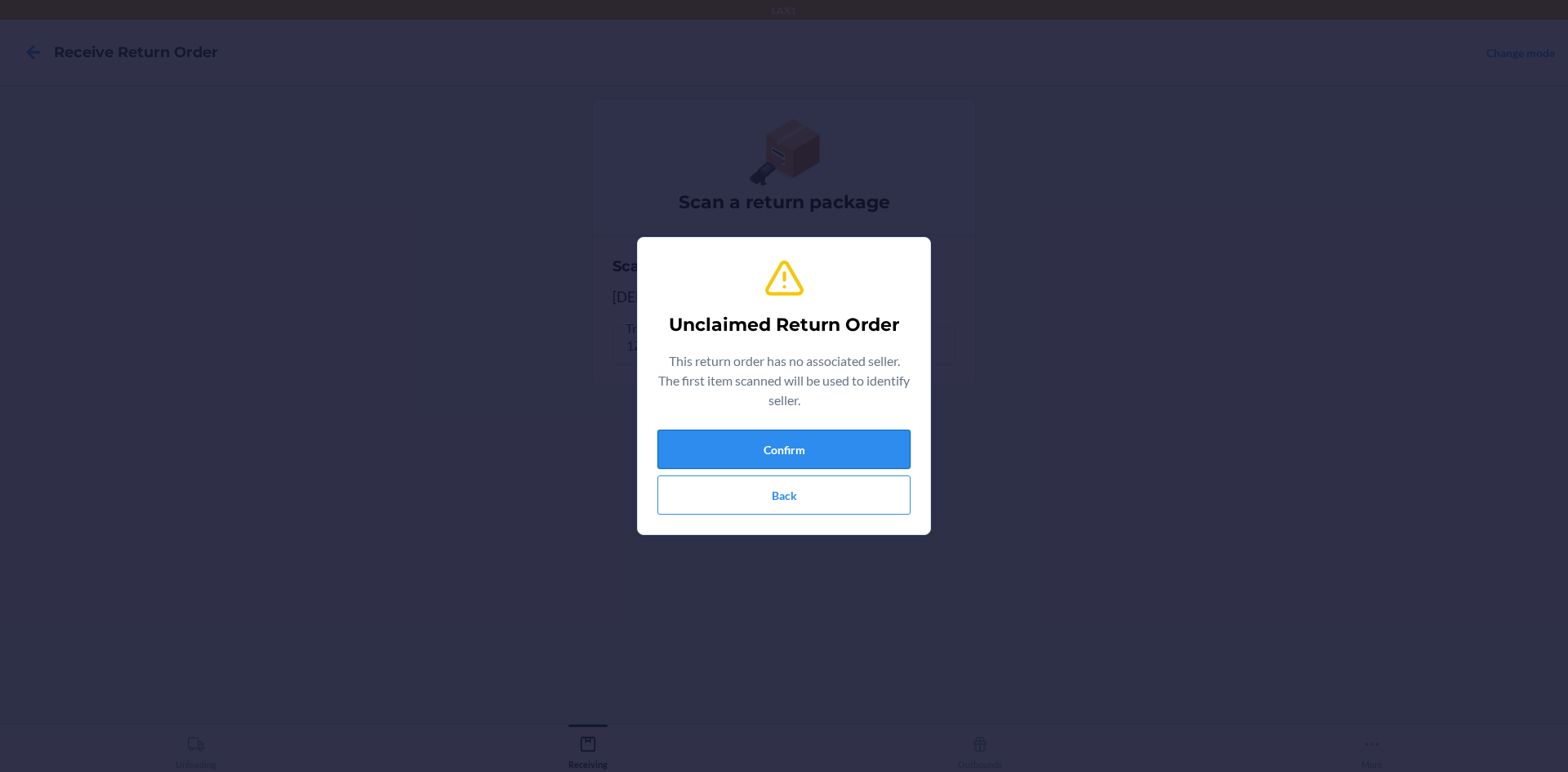
click at [717, 454] on button "Confirm" at bounding box center [783, 449] width 253 height 39
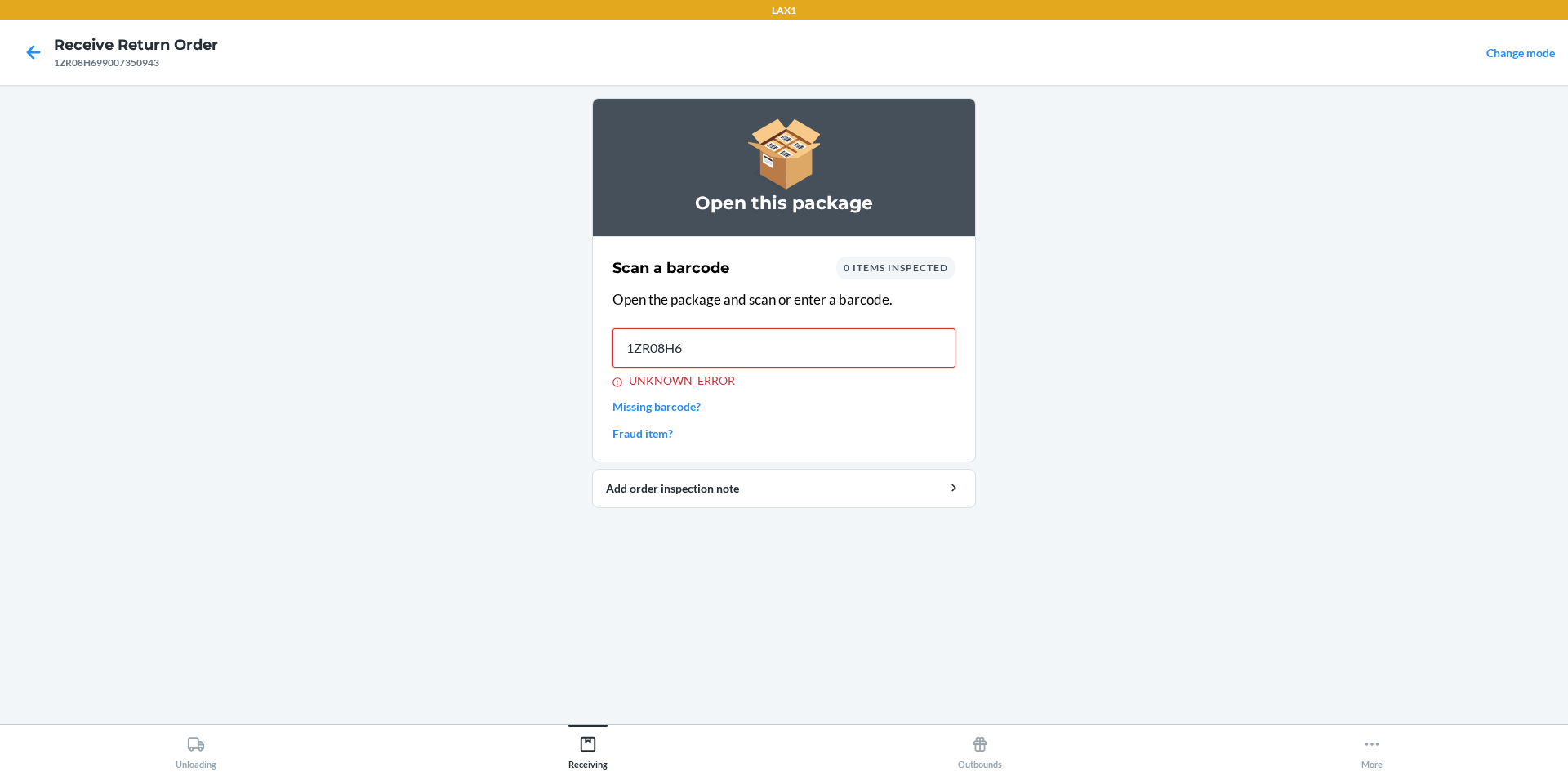
type input "1ZR08H69"
drag, startPoint x: 27, startPoint y: 53, endPoint x: 35, endPoint y: 53, distance: 8.0
click at [27, 53] on icon at bounding box center [33, 52] width 27 height 27
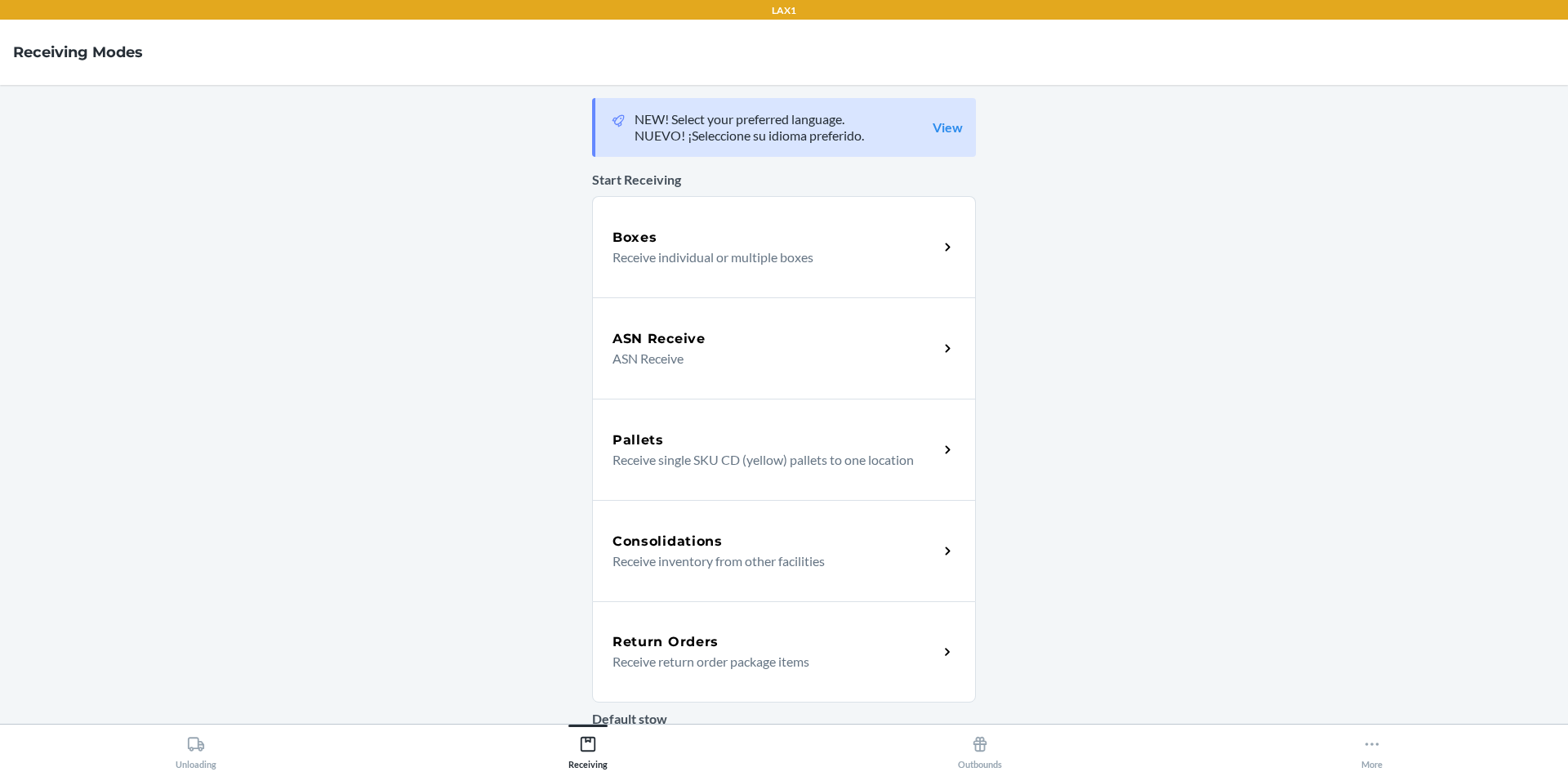
drag, startPoint x: 935, startPoint y: 641, endPoint x: 929, endPoint y: 632, distance: 10.8
click at [935, 641] on div "Return Orders Receive return order package items" at bounding box center [783, 652] width 383 height 101
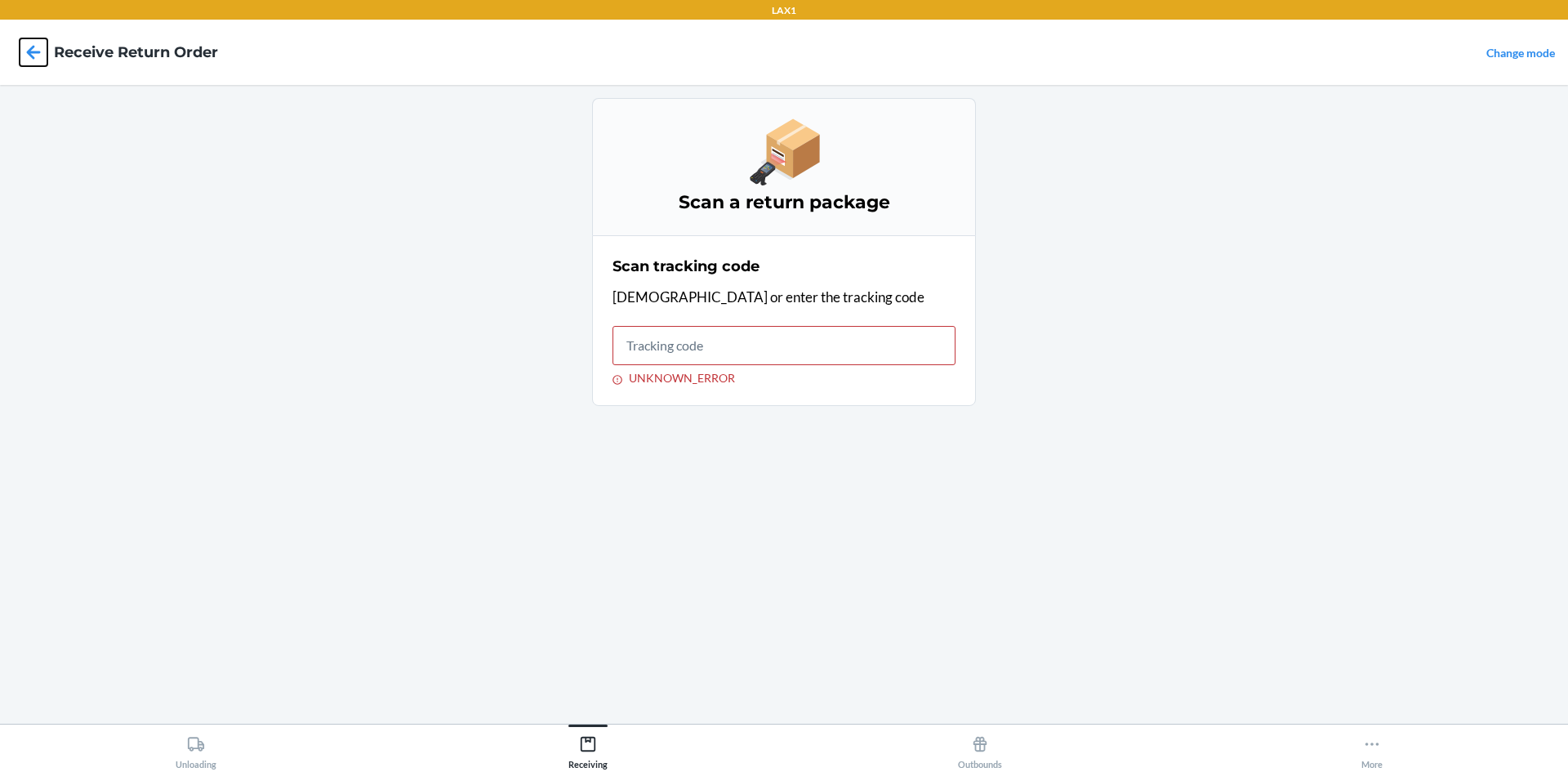
click at [27, 54] on icon at bounding box center [33, 52] width 27 height 27
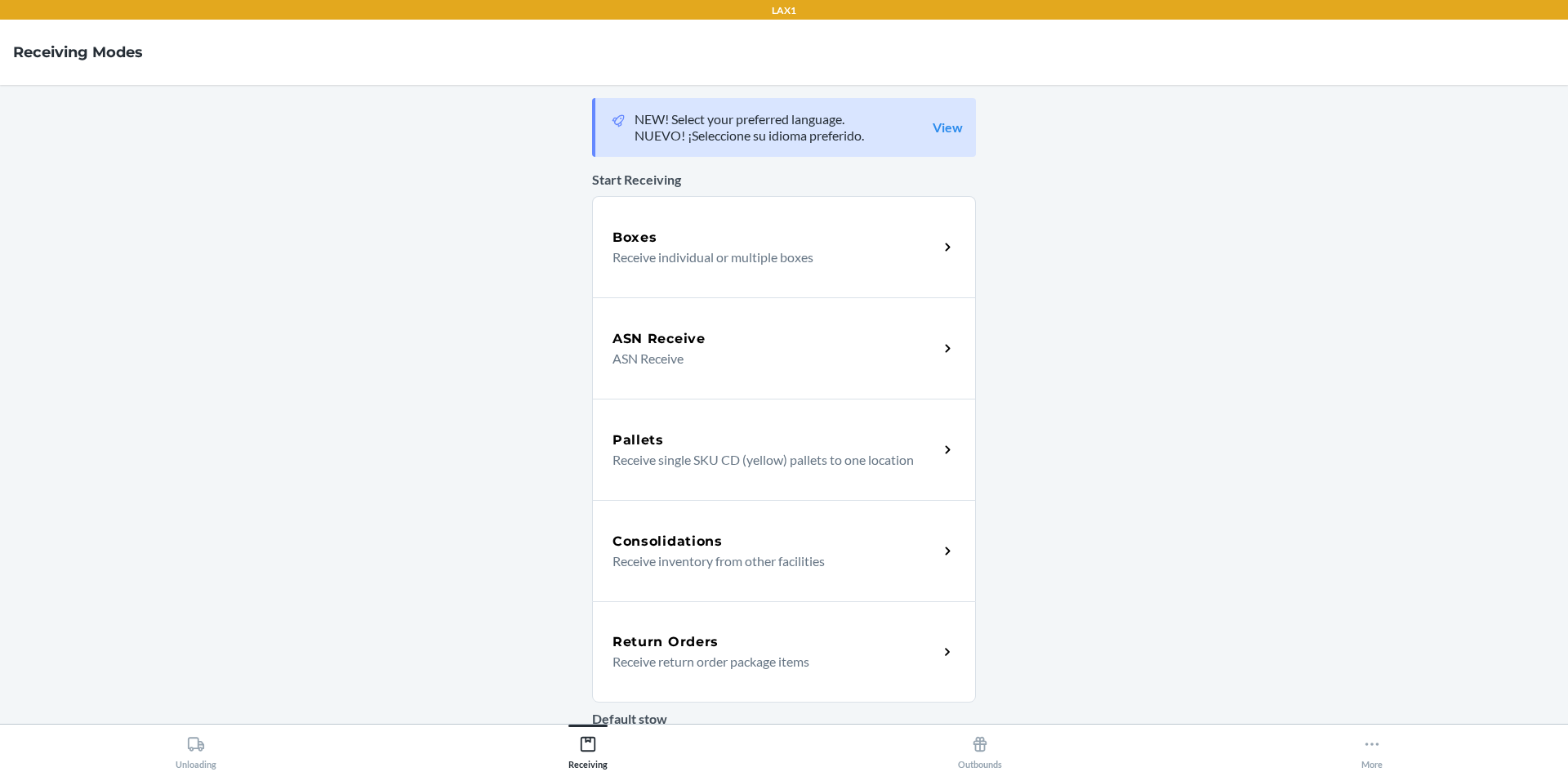
click at [938, 651] on icon at bounding box center [948, 653] width 19 height 19
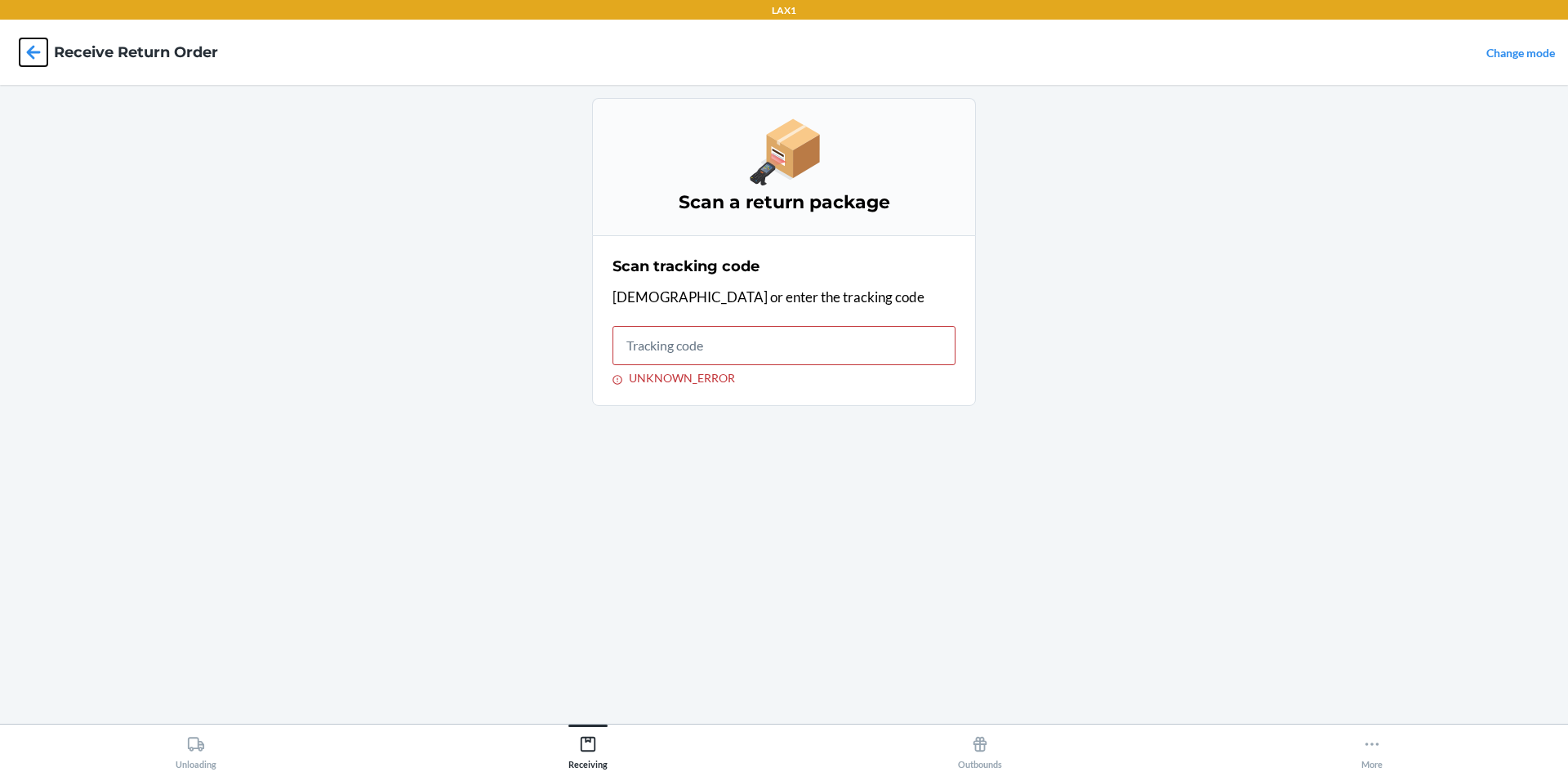
click at [38, 51] on icon at bounding box center [33, 51] width 14 height 14
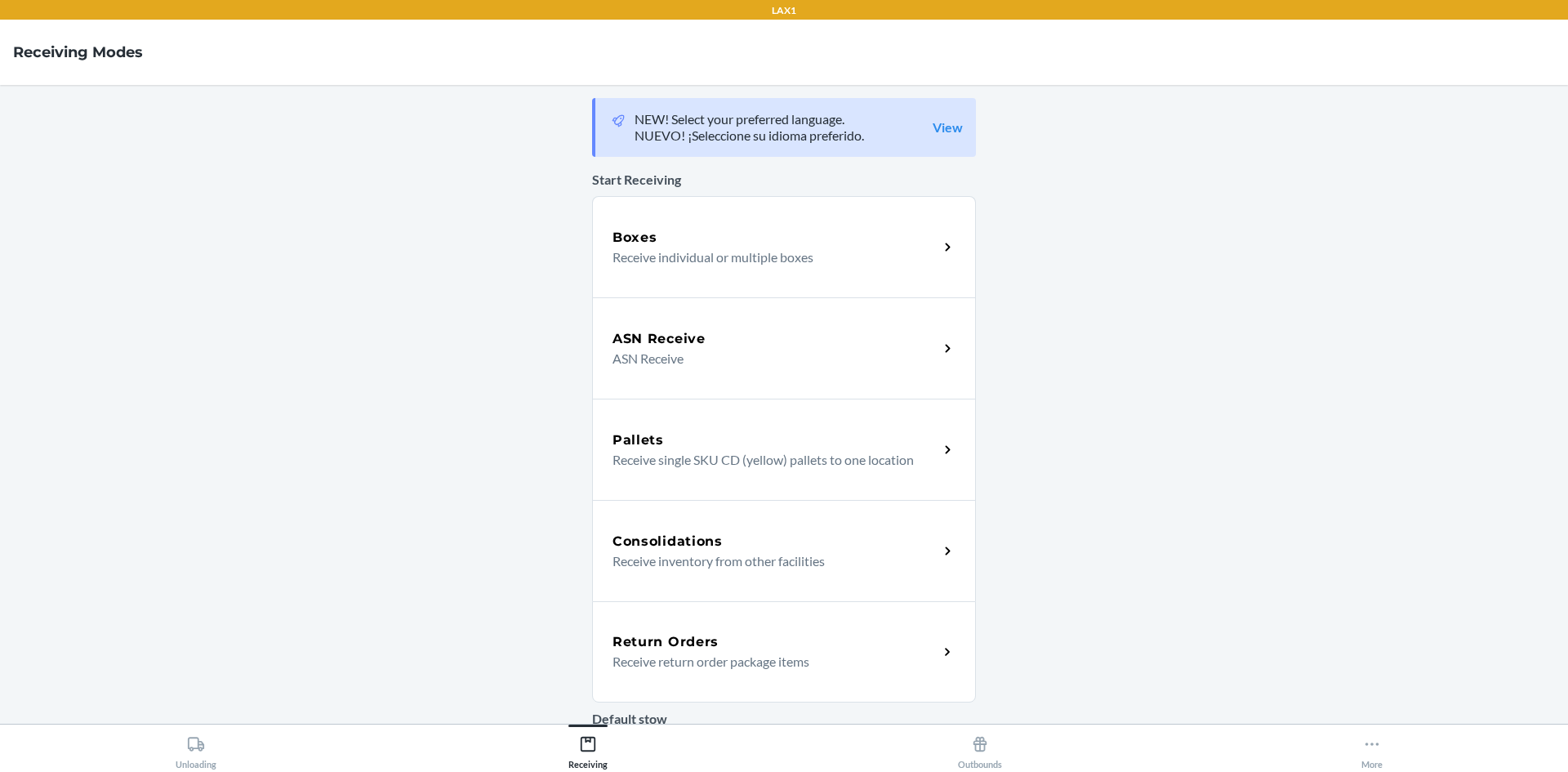
click at [945, 649] on icon at bounding box center [948, 653] width 19 height 19
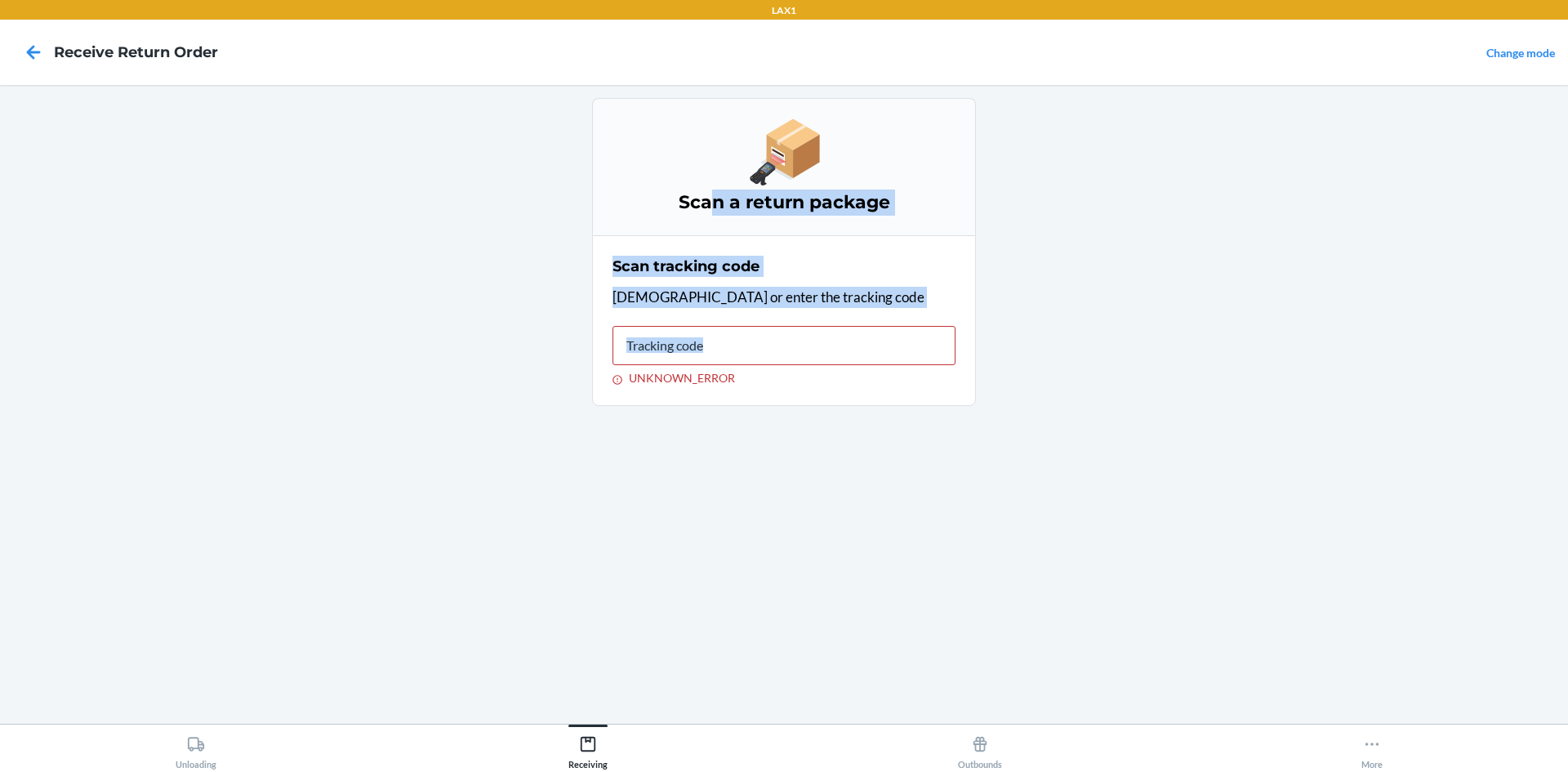
click at [352, 460] on main "Scan a return package Scan tracking code Scan or enter the tracking code UNKNOW…" at bounding box center [784, 404] width 1568 height 638
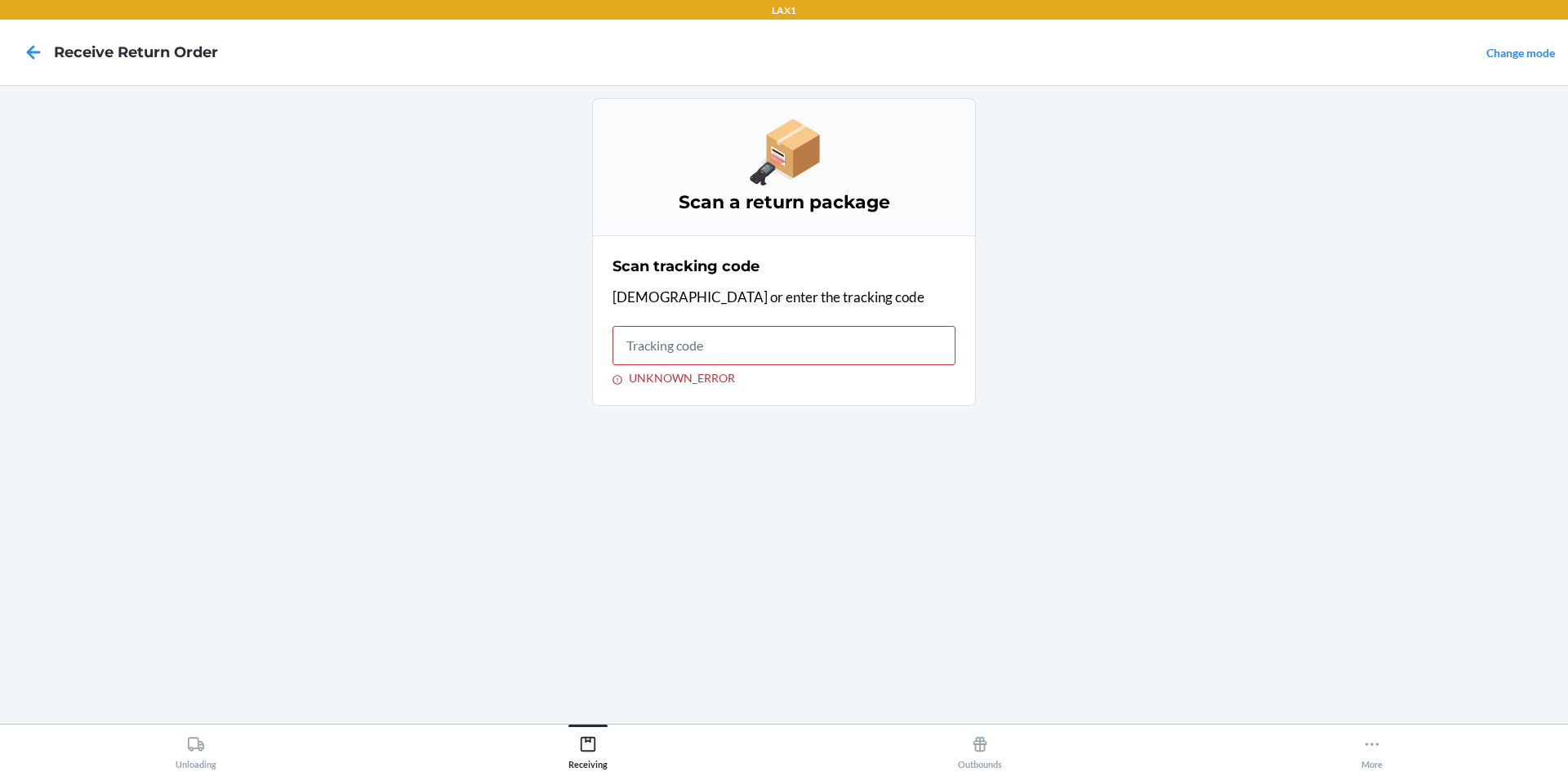
click at [1389, 540] on main "Scan a return package Scan tracking code Scan or enter the tracking code UNKNOW…" at bounding box center [784, 404] width 1568 height 638
click at [36, 58] on icon at bounding box center [33, 52] width 27 height 27
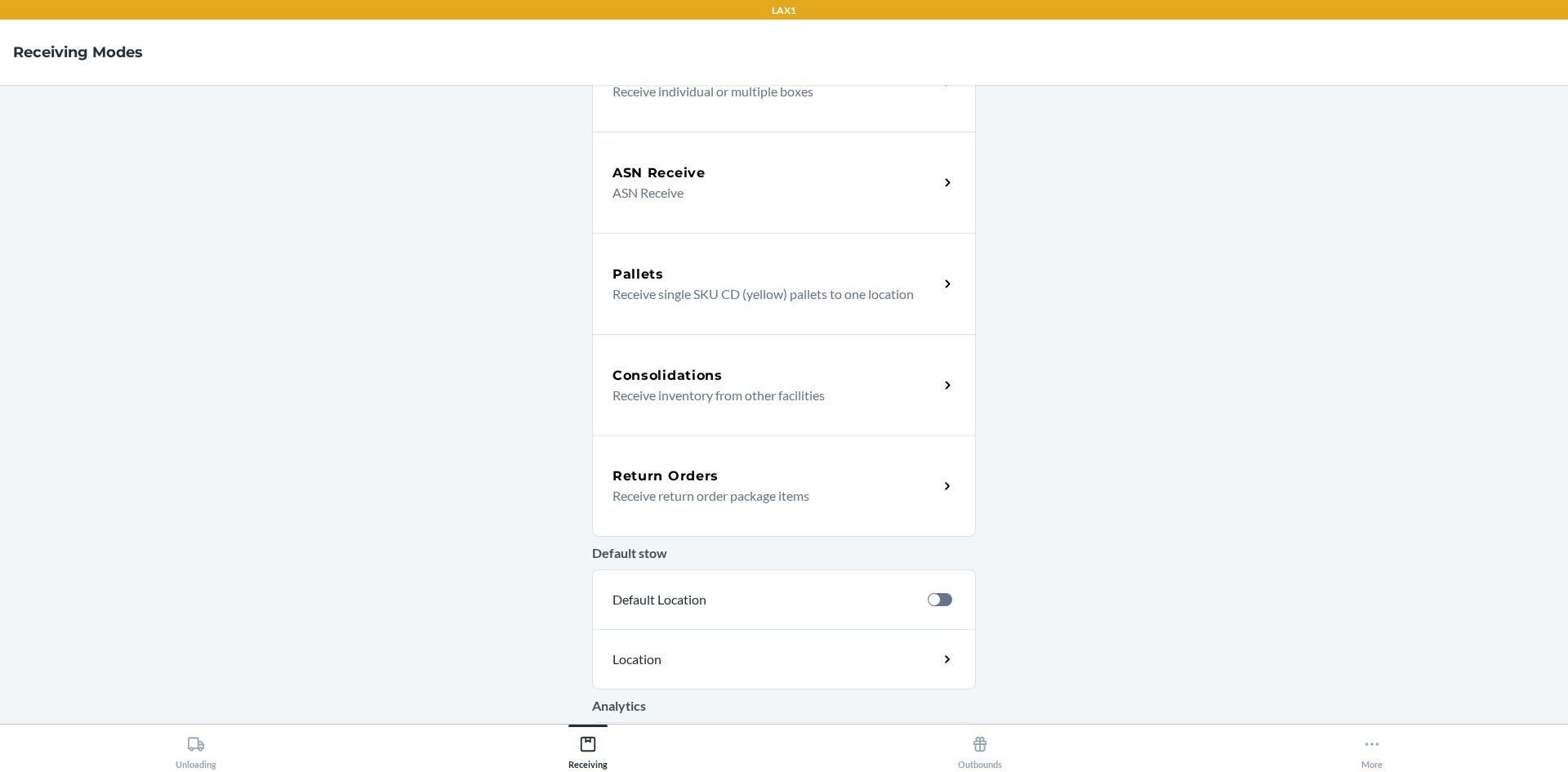
scroll to position [265, 0]
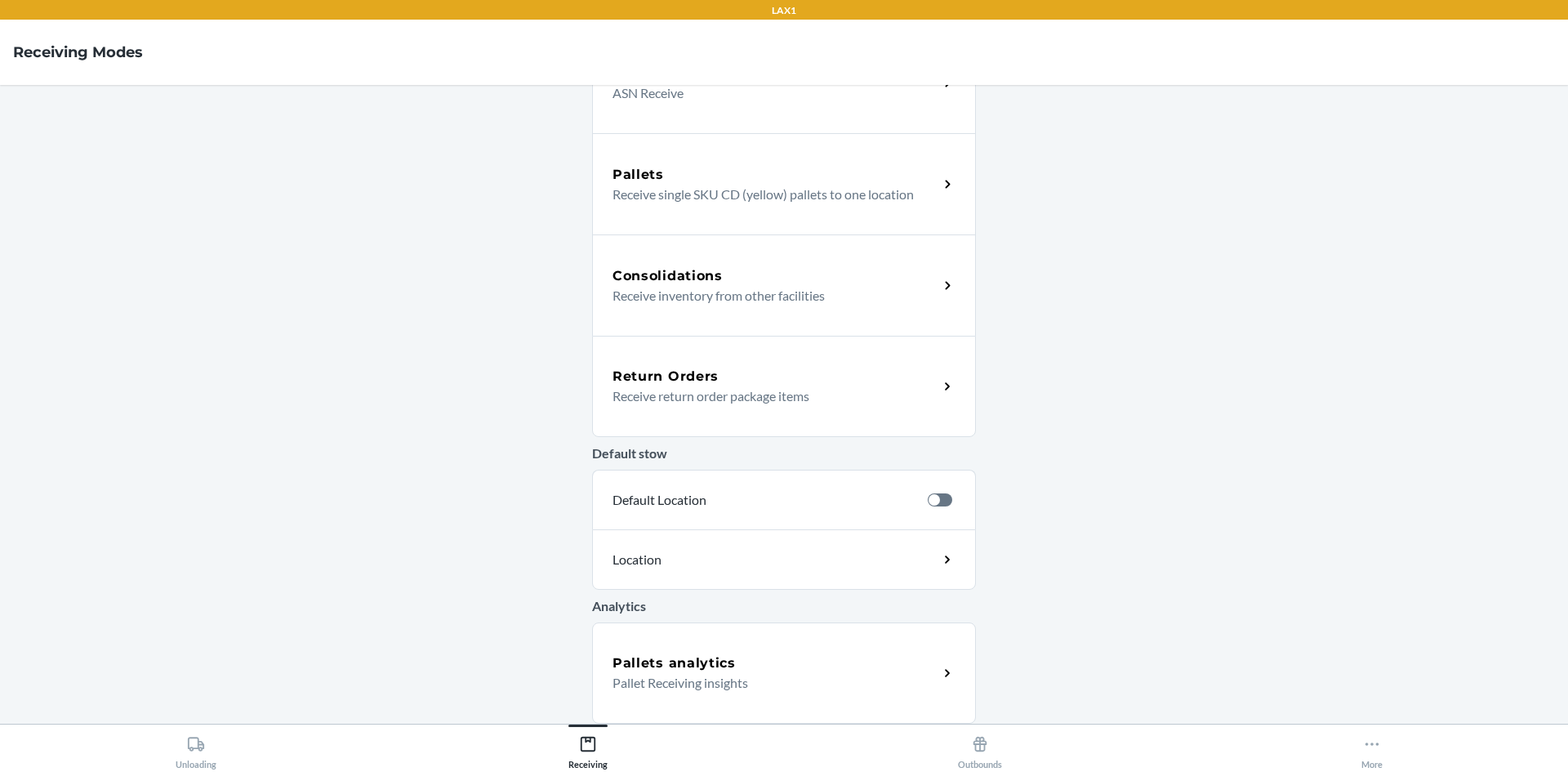
click at [938, 379] on icon at bounding box center [948, 386] width 19 height 19
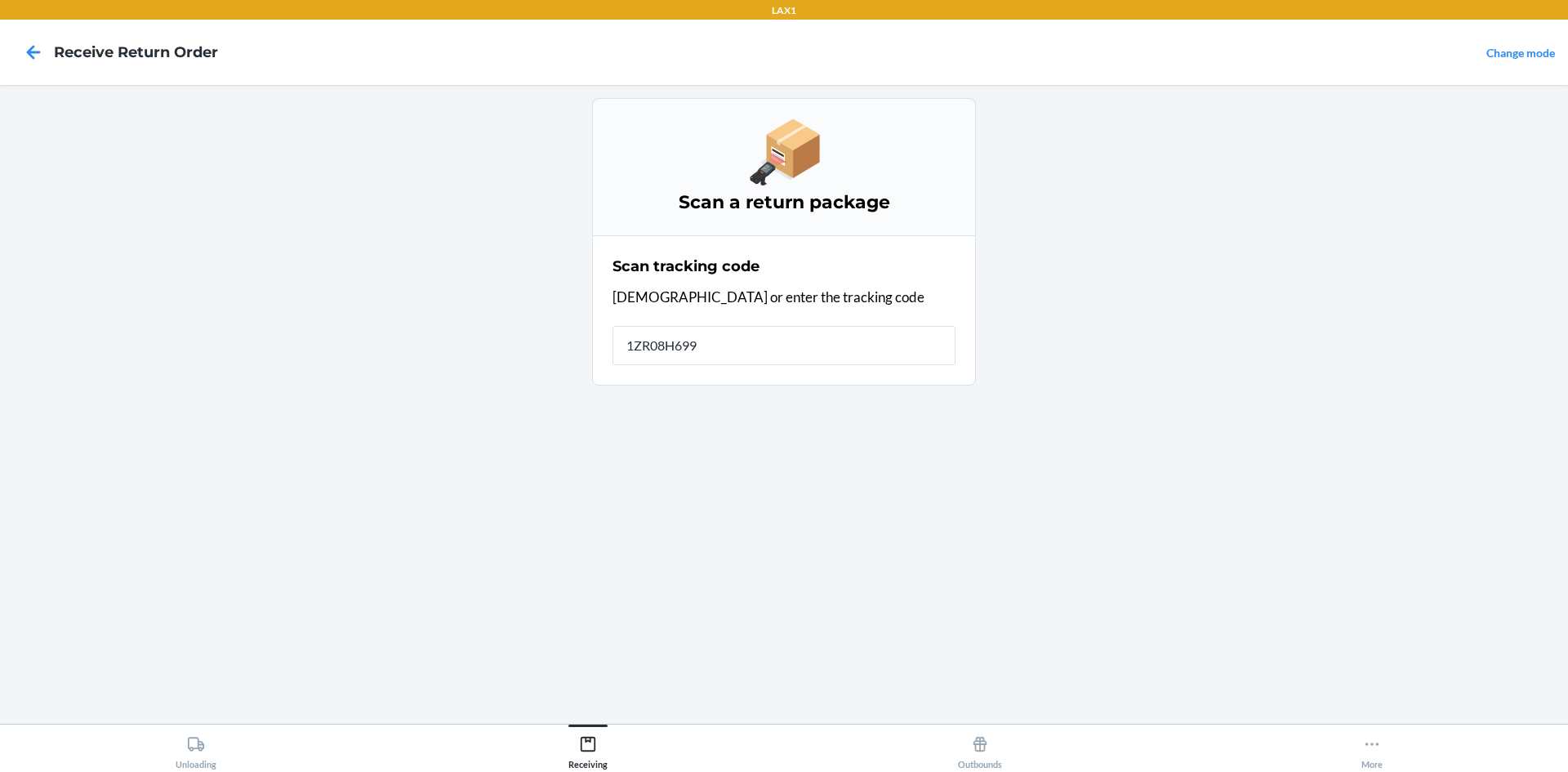
type input "1ZR08H6990"
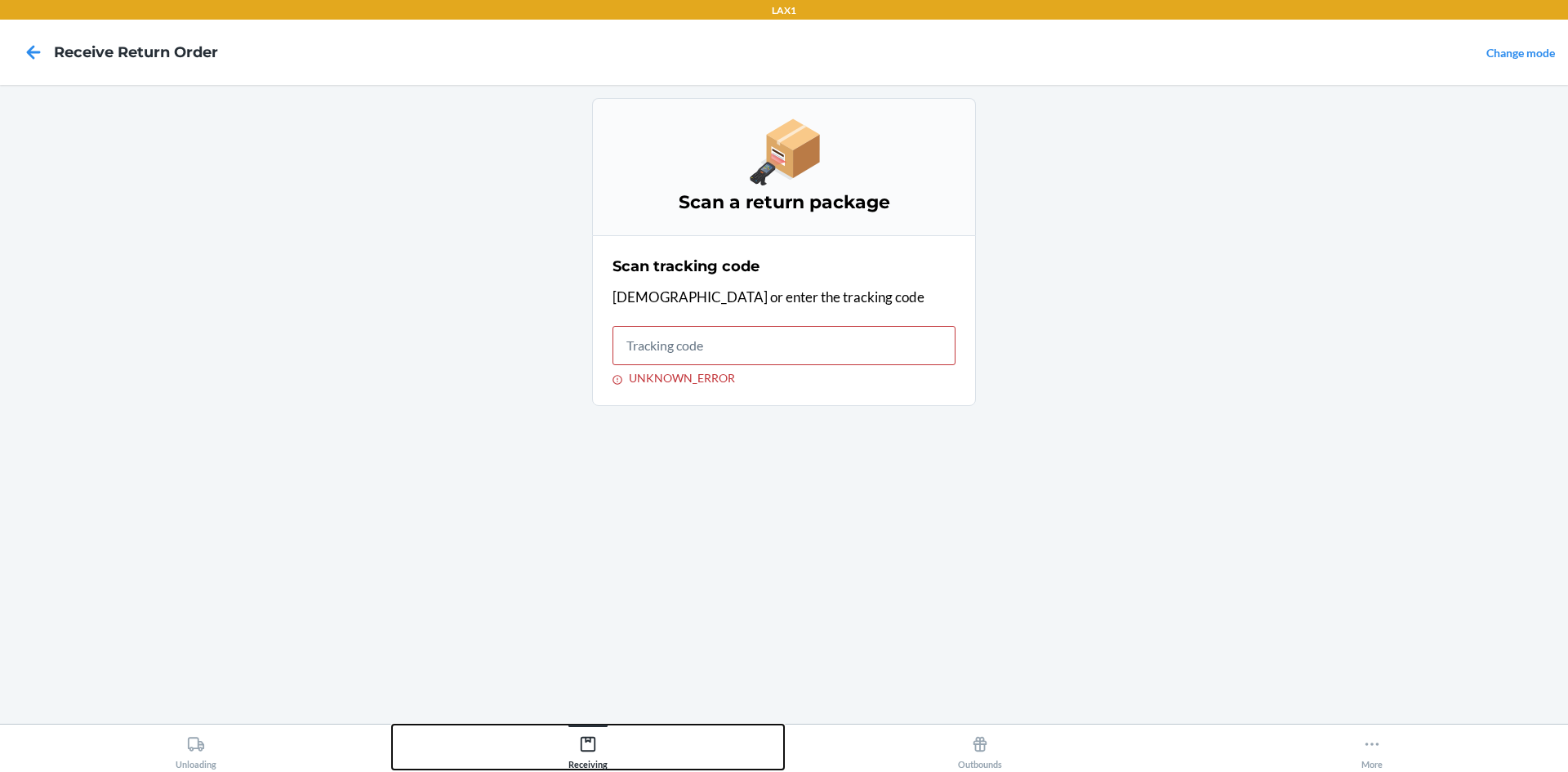
click at [542, 761] on button "Receiving" at bounding box center [588, 746] width 392 height 45
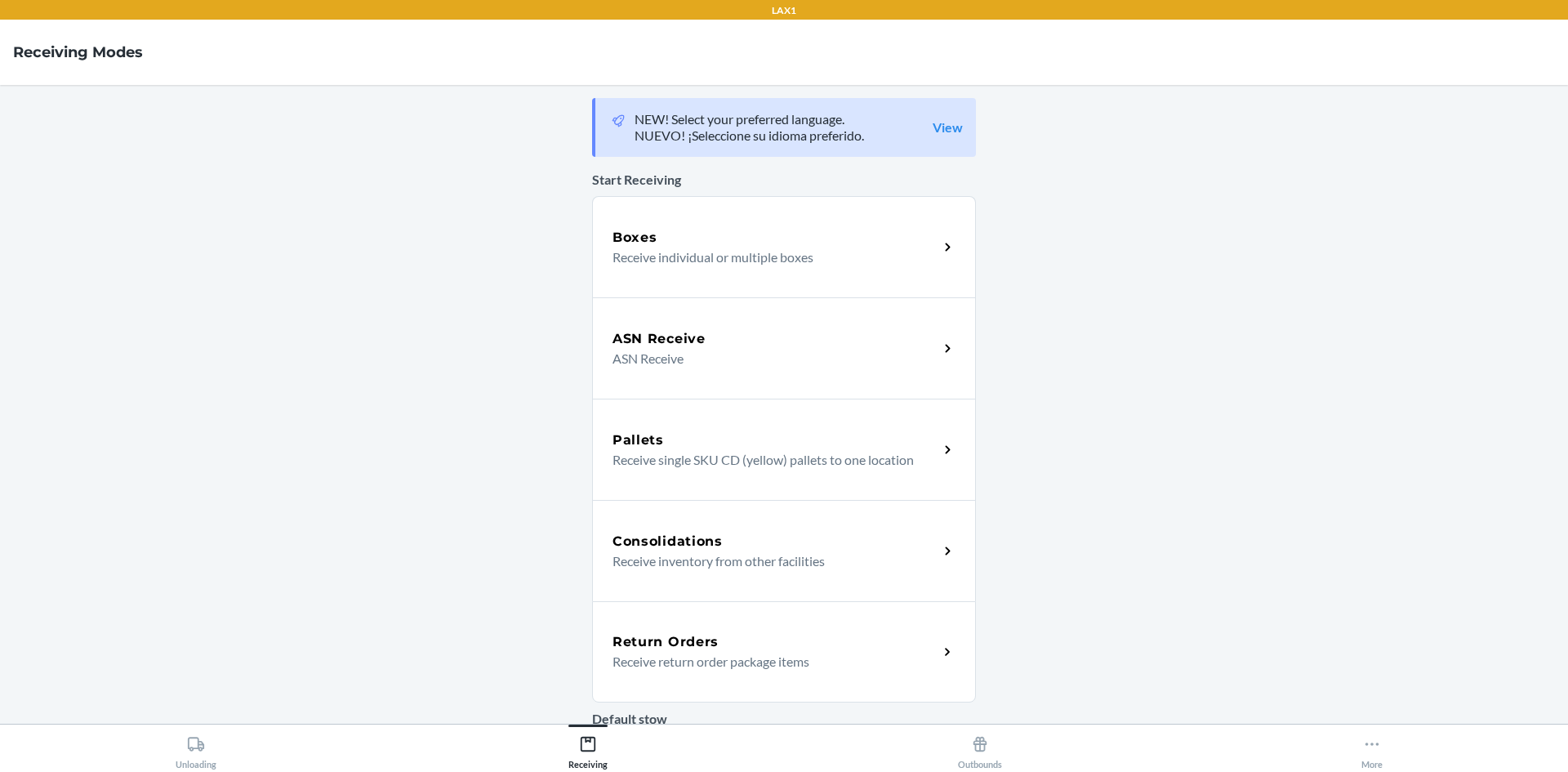
click at [757, 669] on p "Receive return order package items" at bounding box center [769, 661] width 312 height 20
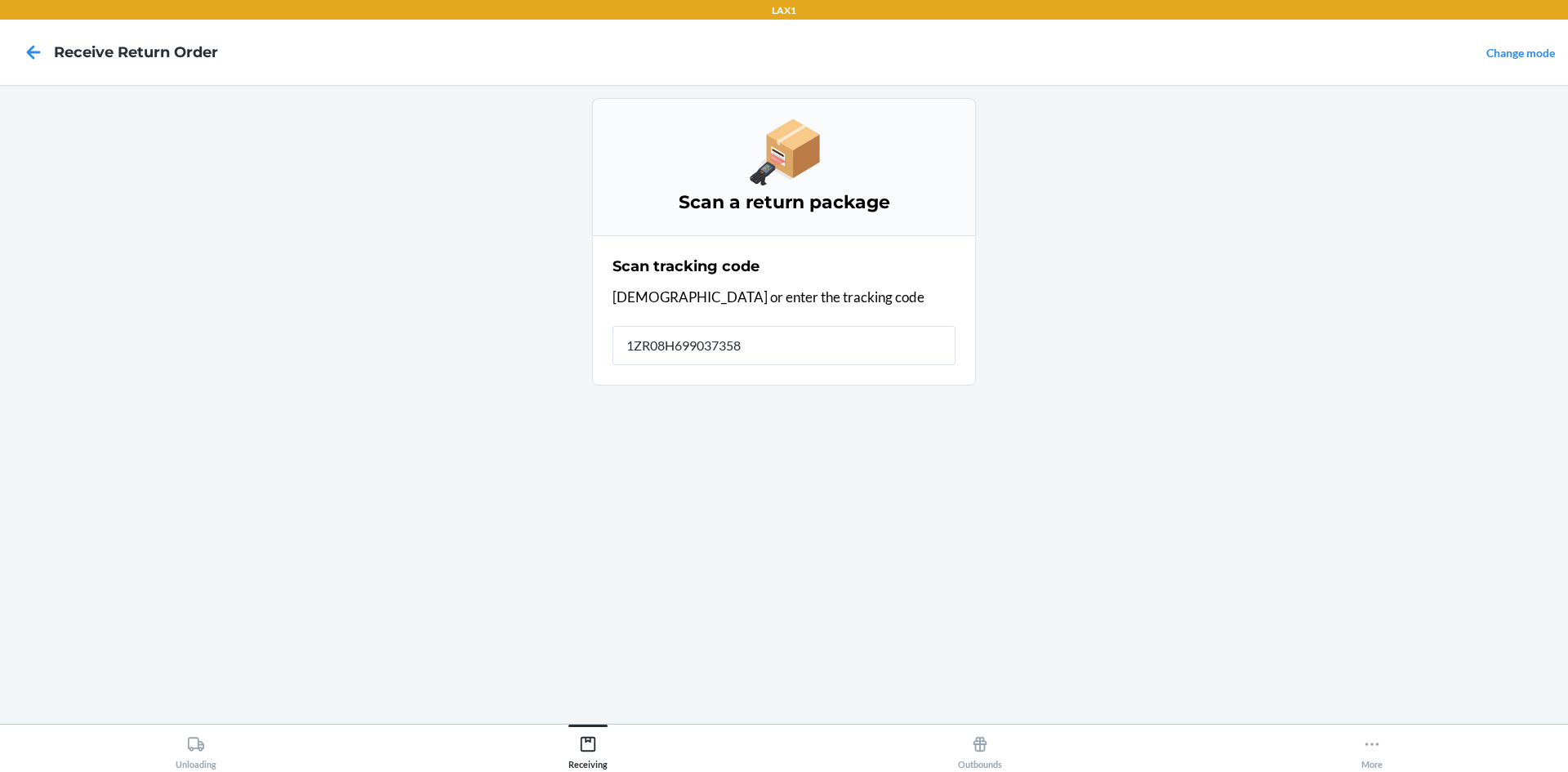
type input "1ZR08H6990373589"
click at [690, 346] on input "UNKNOWN_ERROR" at bounding box center [784, 345] width 343 height 39
click at [32, 52] on icon at bounding box center [33, 51] width 14 height 14
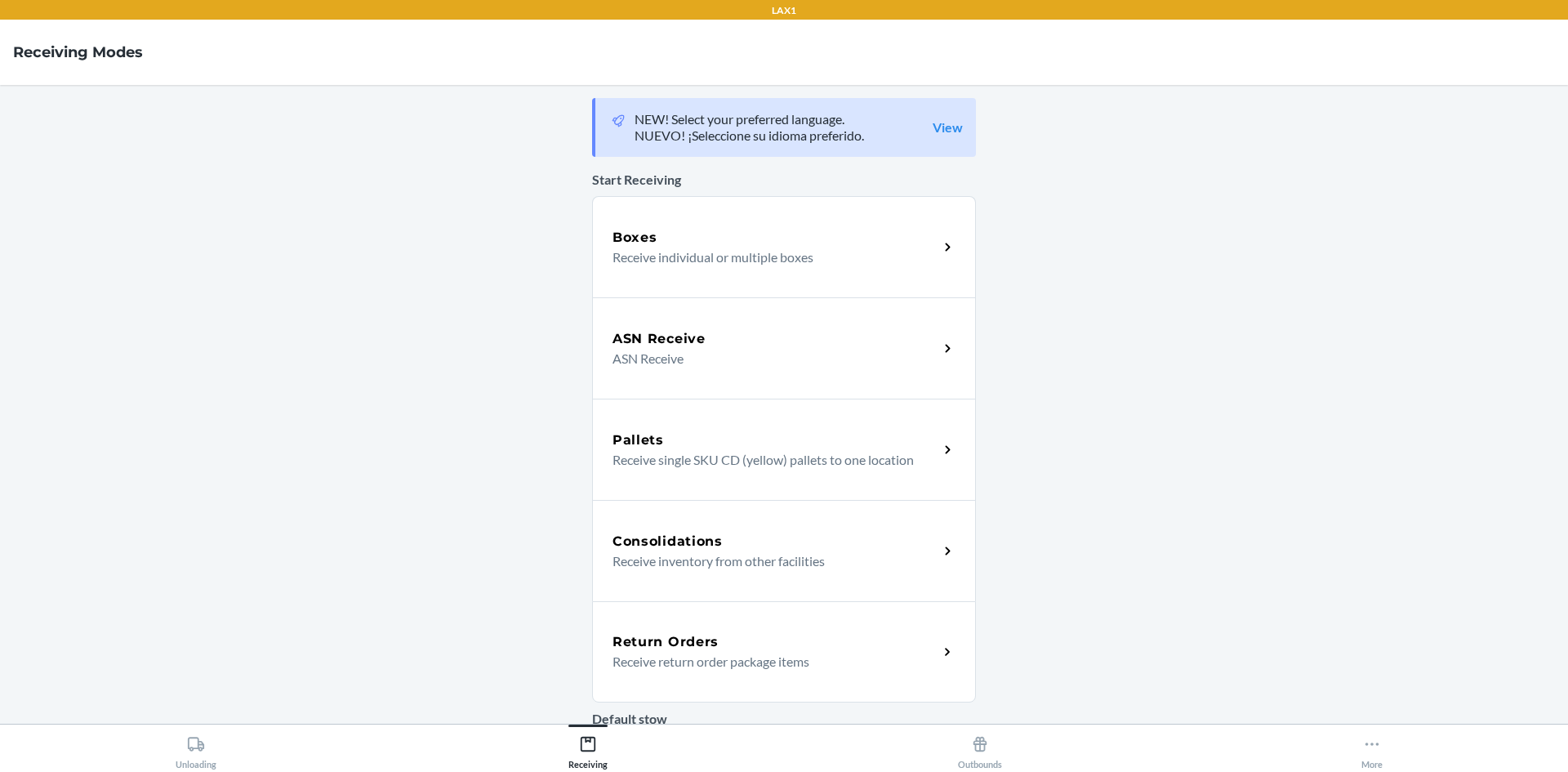
click at [673, 632] on div "Return Orders Receive return order package items" at bounding box center [783, 652] width 383 height 101
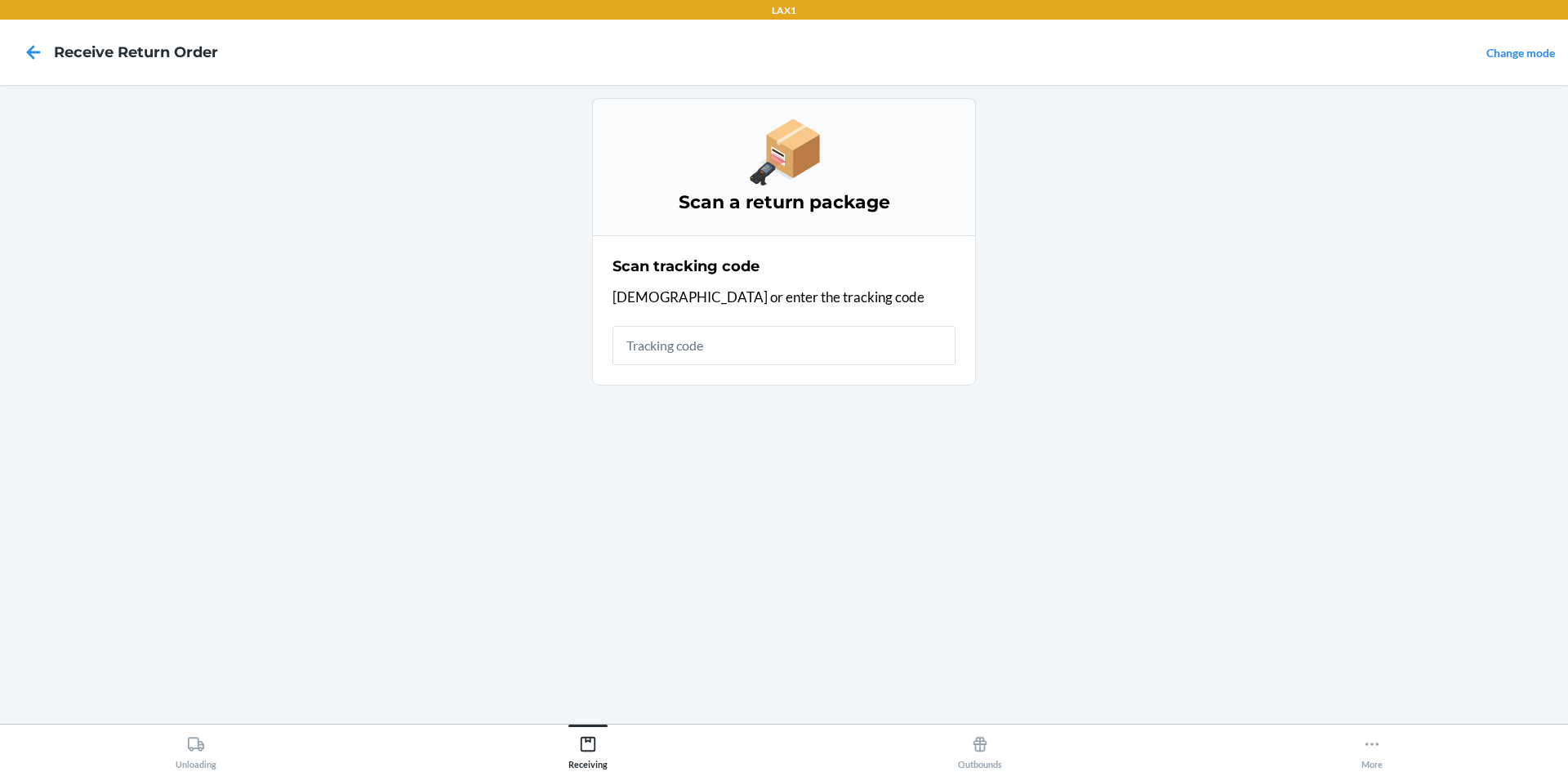
click at [654, 357] on input "text" at bounding box center [784, 345] width 343 height 39
type input "1zr08h69"
click at [660, 348] on input "UNKNOWN_ERROR" at bounding box center [784, 345] width 343 height 39
click at [44, 53] on icon at bounding box center [33, 52] width 27 height 27
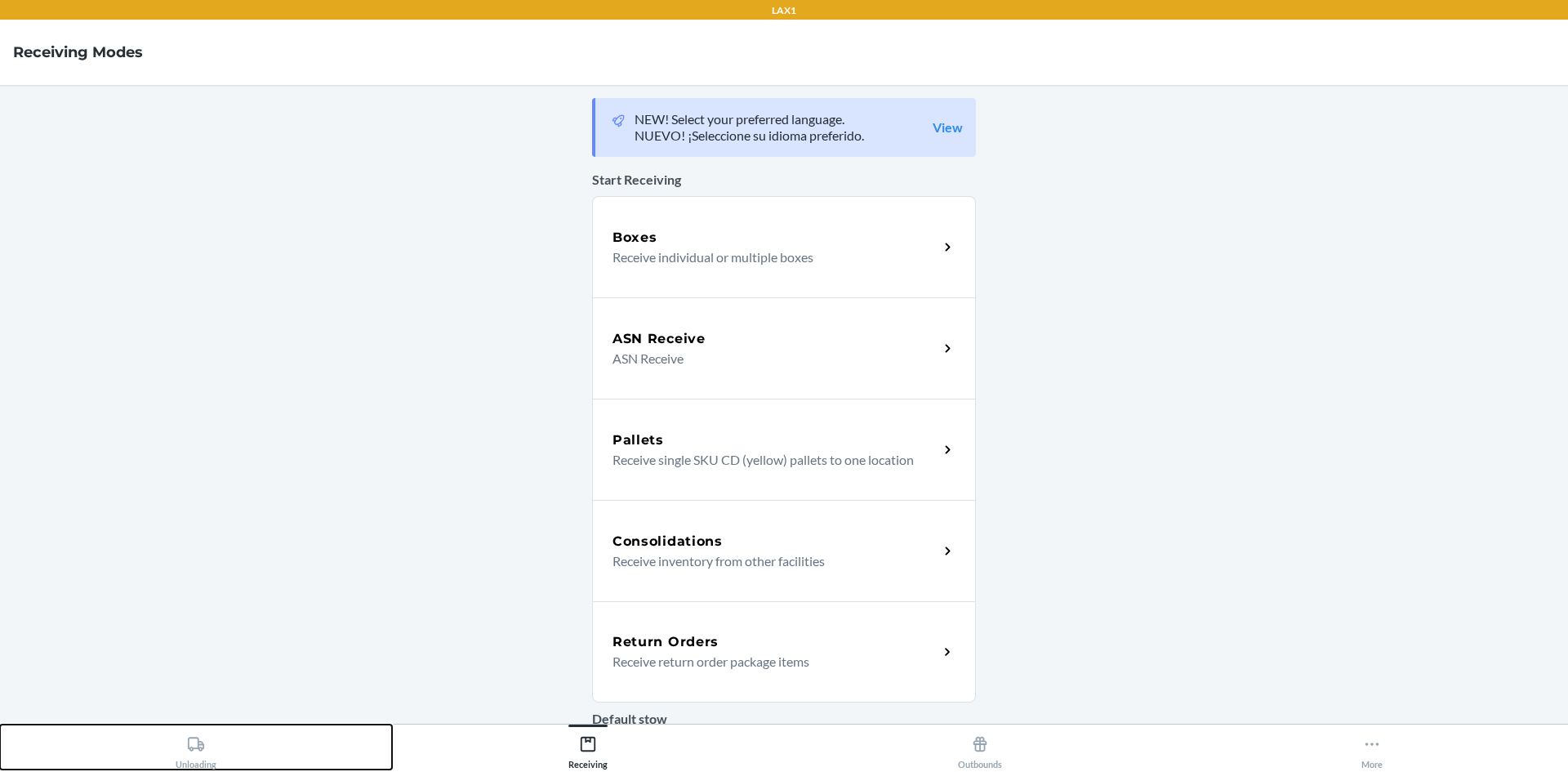
click at [199, 751] on icon at bounding box center [195, 744] width 18 height 18
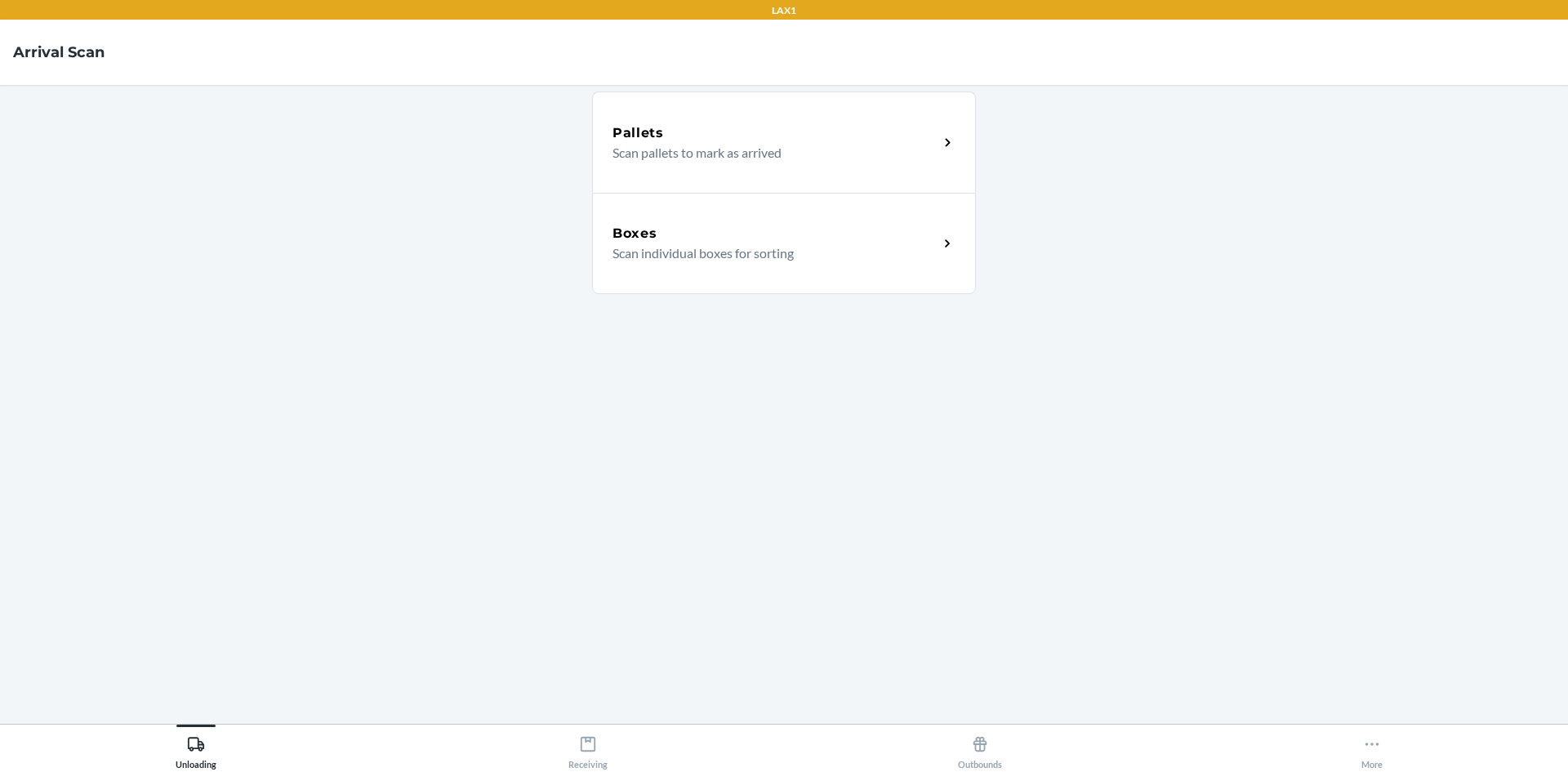
click at [709, 271] on div "Boxes Scan individual boxes for sorting" at bounding box center [783, 243] width 383 height 101
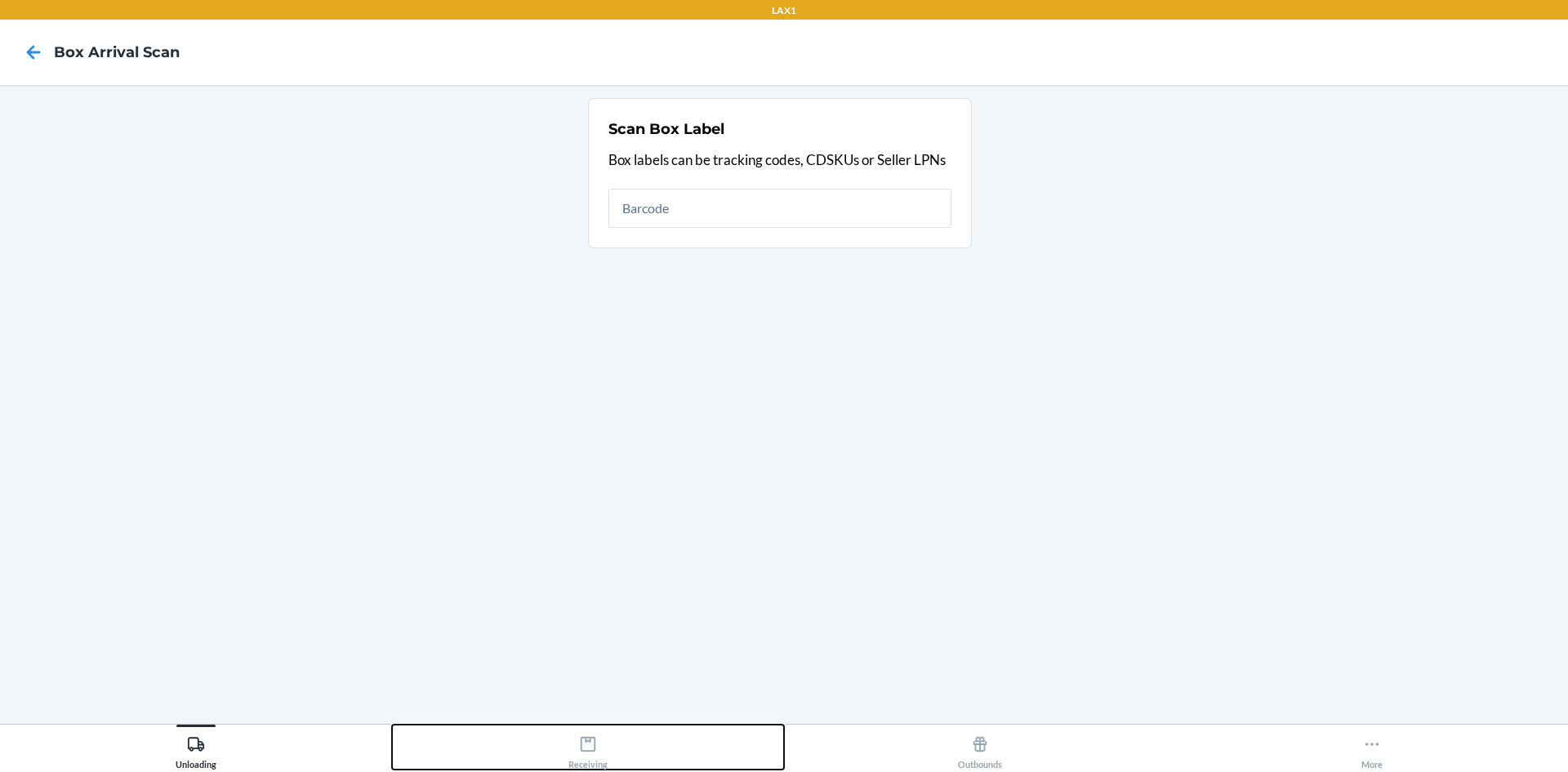
click at [584, 737] on icon at bounding box center [588, 745] width 15 height 15
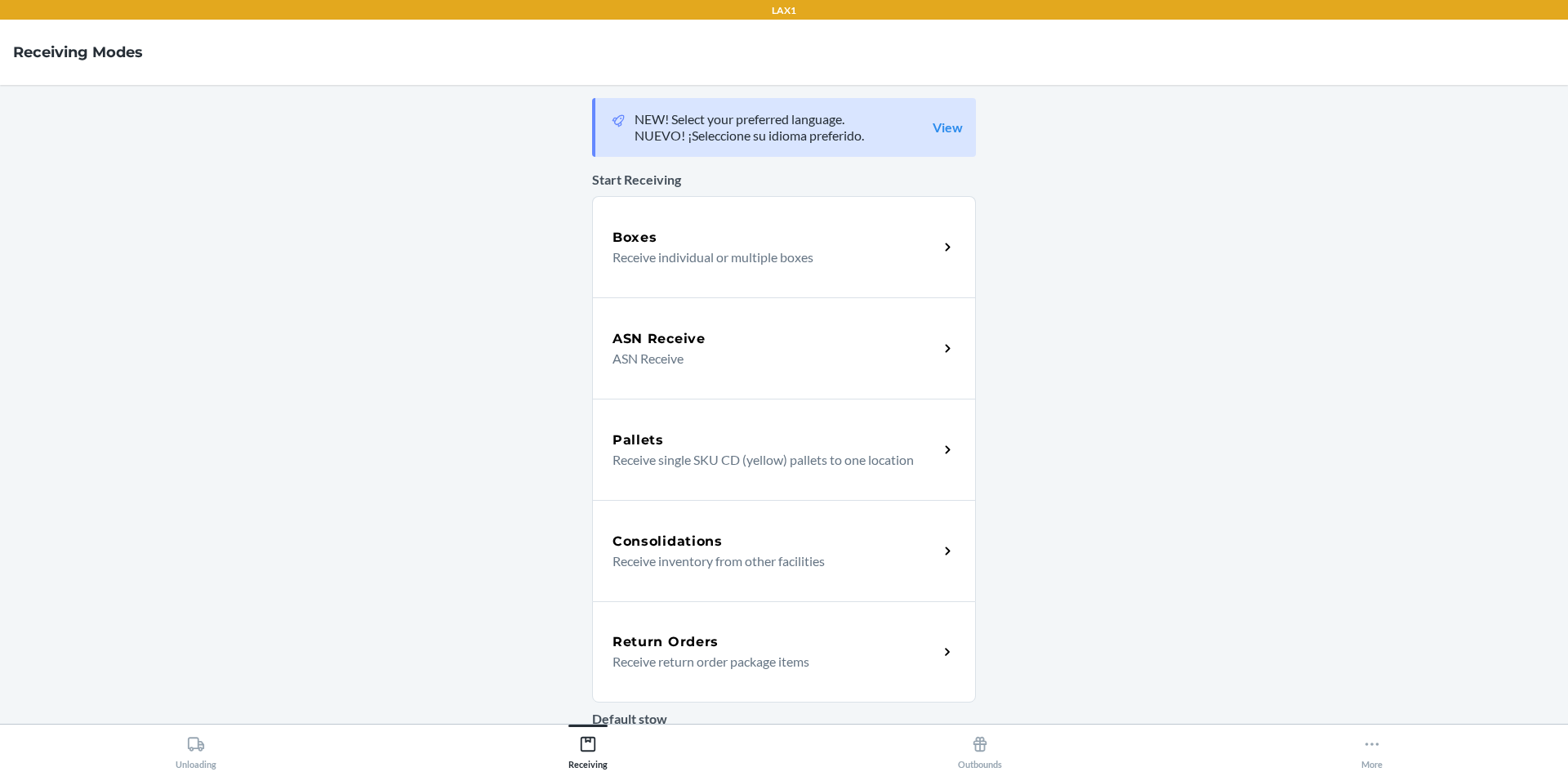
click at [686, 639] on h5 "Return Orders" at bounding box center [666, 641] width 106 height 20
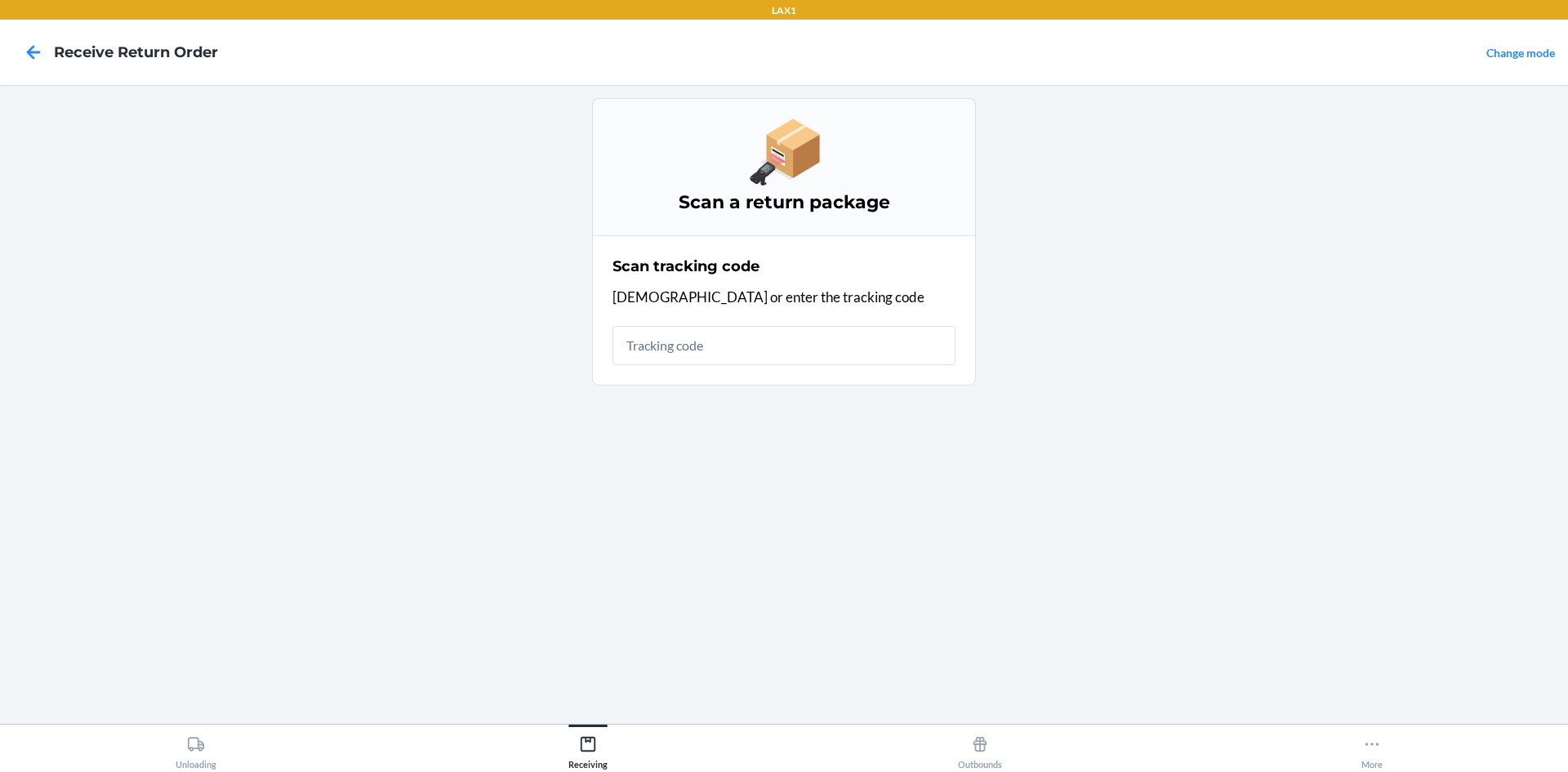
click at [776, 363] on input "text" at bounding box center [784, 345] width 343 height 39
type input "1zr08h69903735899"
click at [760, 357] on input "UNKNOWN_ERROR" at bounding box center [784, 345] width 343 height 39
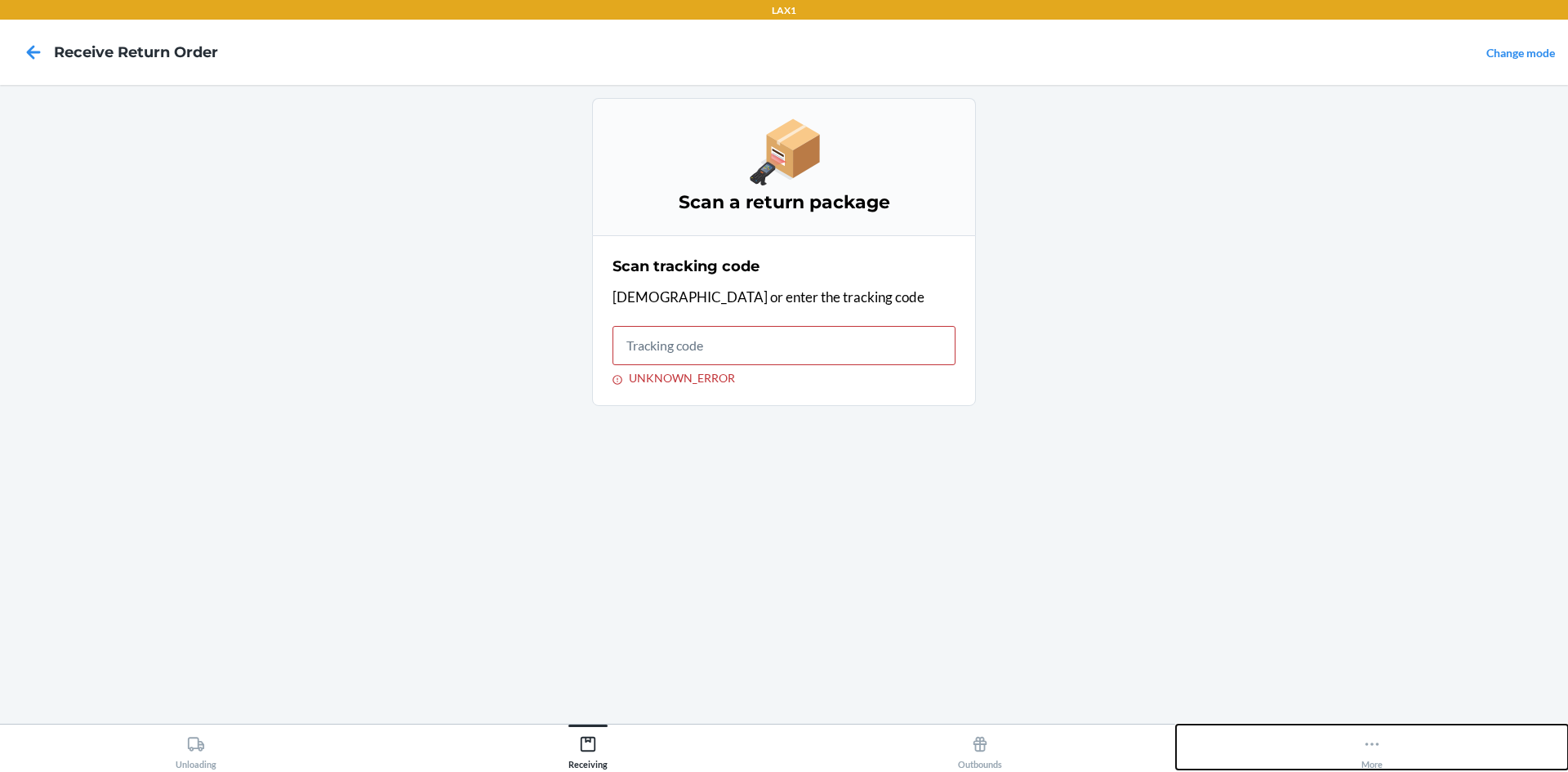
click at [1367, 746] on icon at bounding box center [1371, 744] width 18 height 18
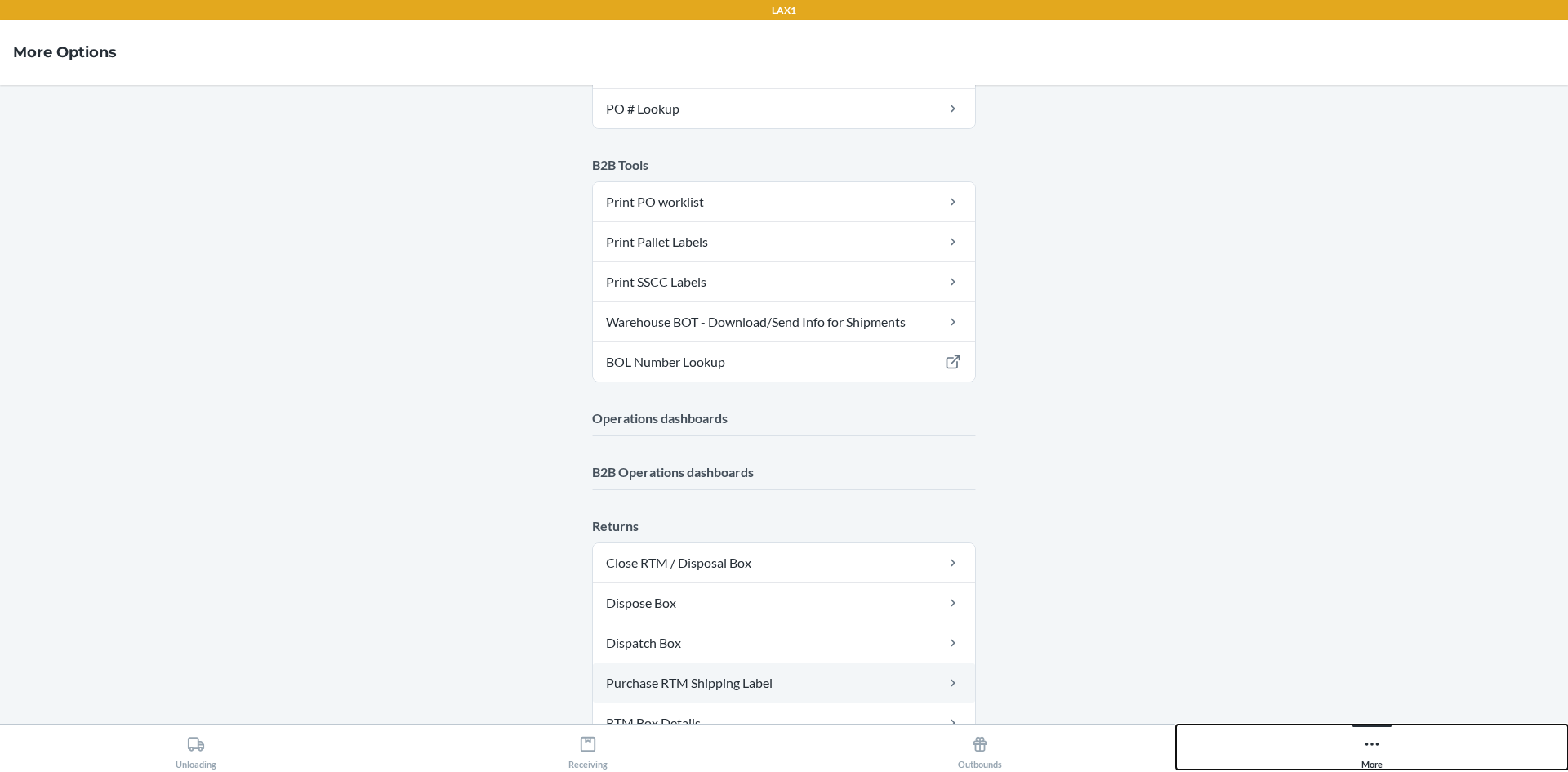
scroll to position [600, 0]
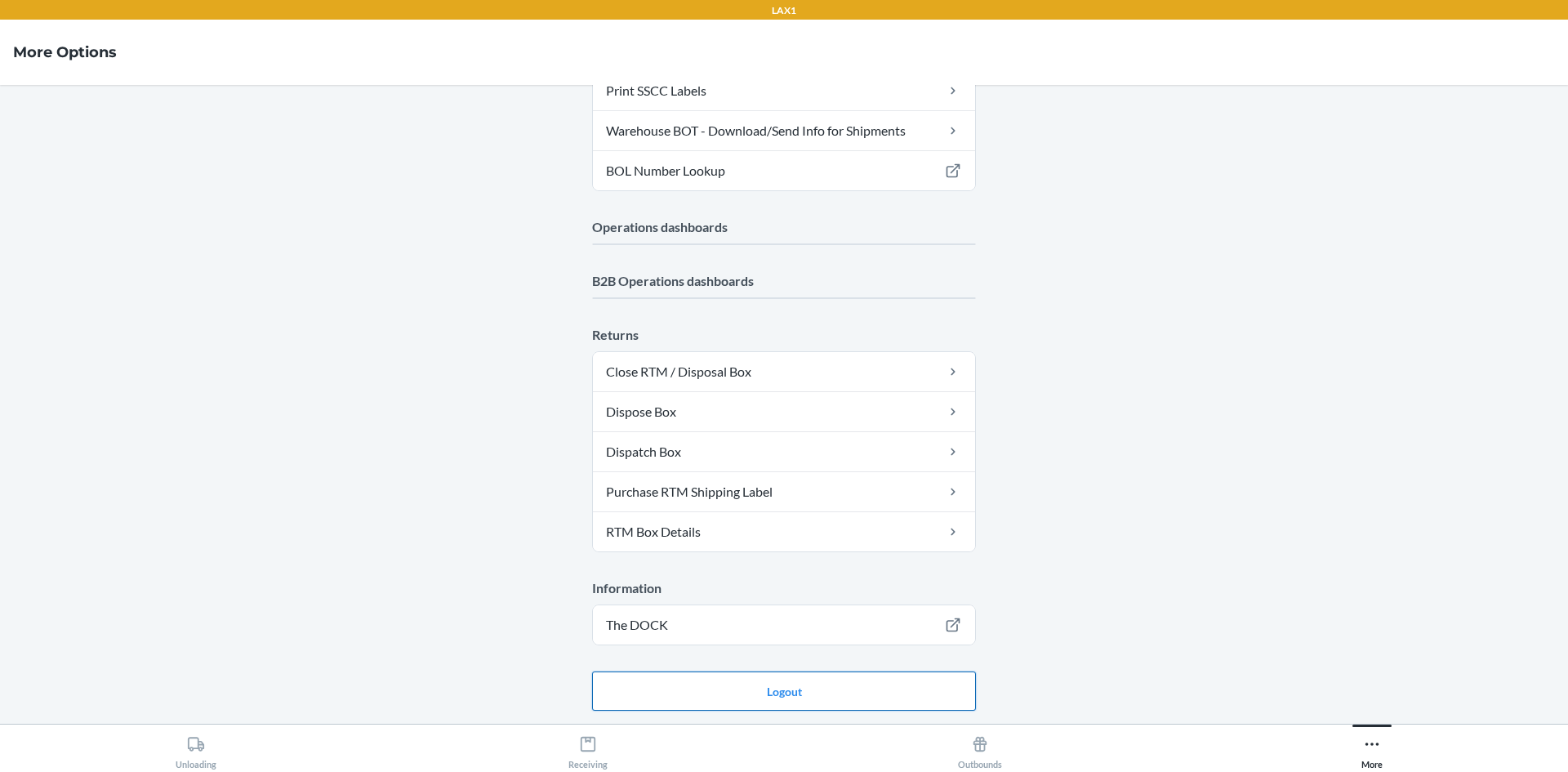
click at [833, 708] on button "Logout" at bounding box center [783, 691] width 383 height 39
